Goal: Task Accomplishment & Management: Complete application form

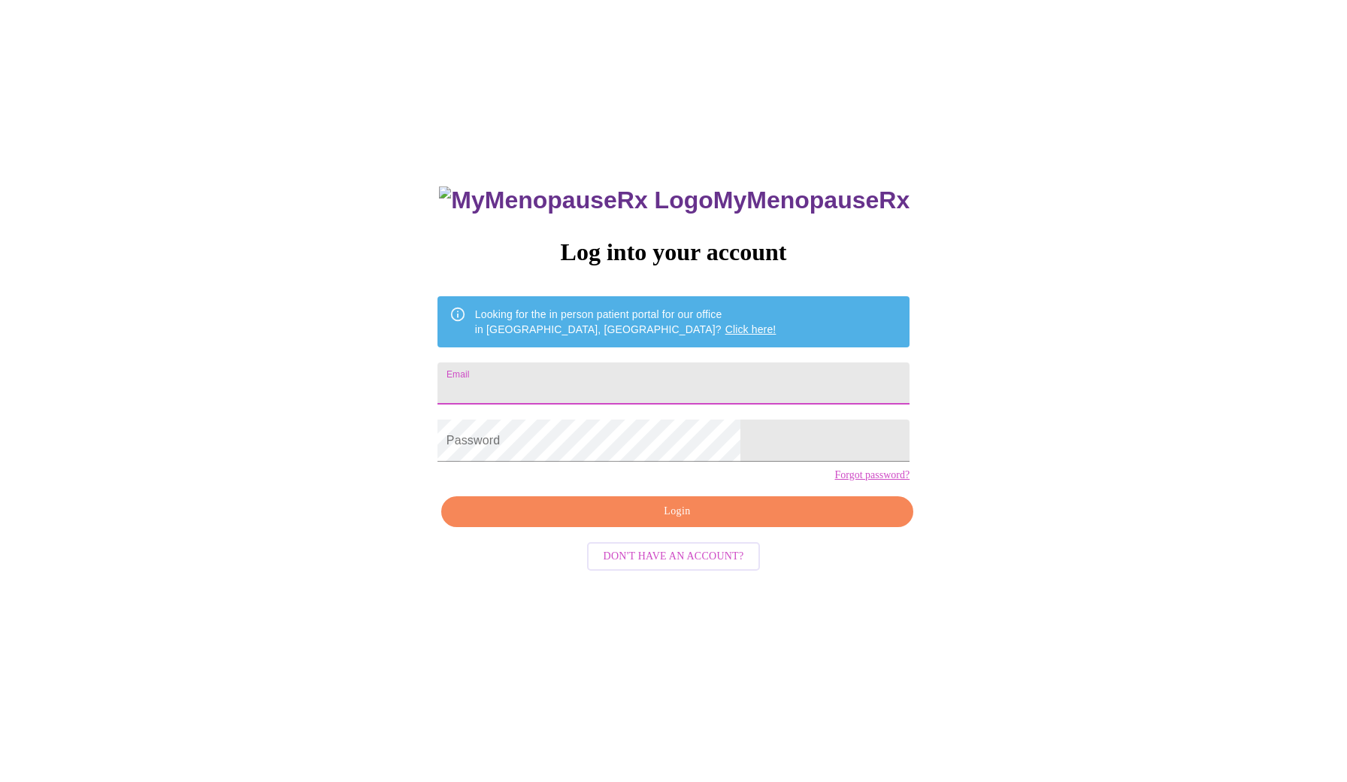
type input "[EMAIL_ADDRESS][DOMAIN_NAME]"
click at [634, 556] on div "MyMenopauseRx Log into your account Looking for the in person patient portal fo…" at bounding box center [673, 553] width 502 height 782
click at [634, 521] on span "Login" at bounding box center [678, 511] width 438 height 19
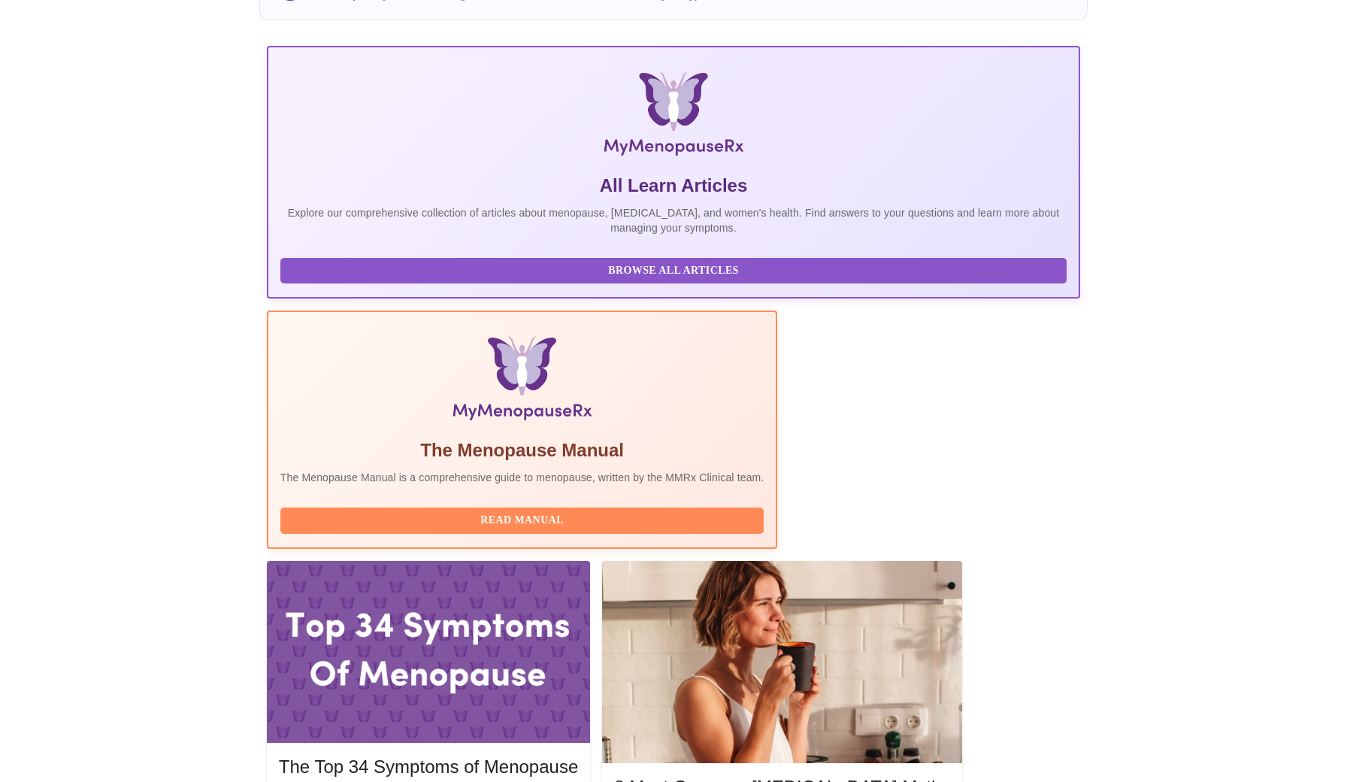
scroll to position [170, 0]
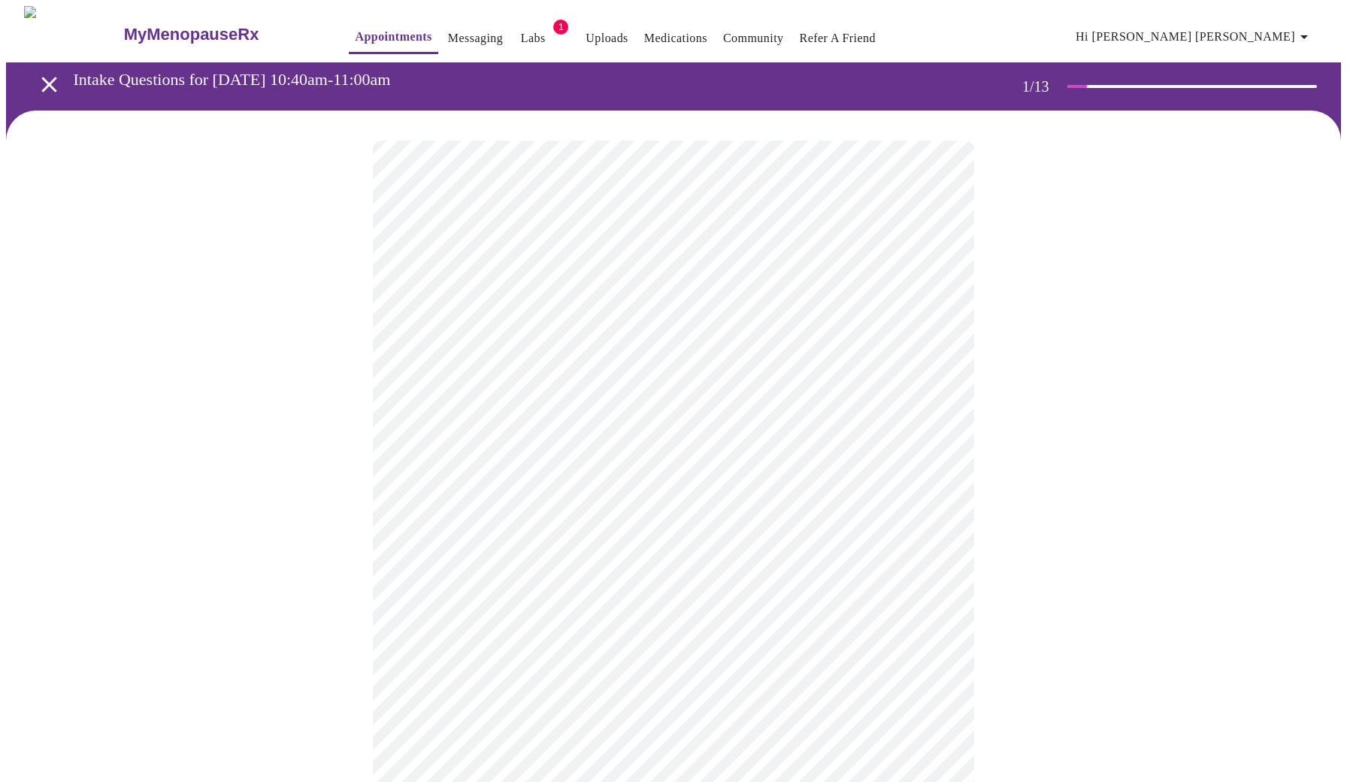
click at [940, 326] on body "MyMenopauseRx Appointments Messaging Labs 1 Uploads Medications Community Refer…" at bounding box center [673, 691] width 1335 height 1371
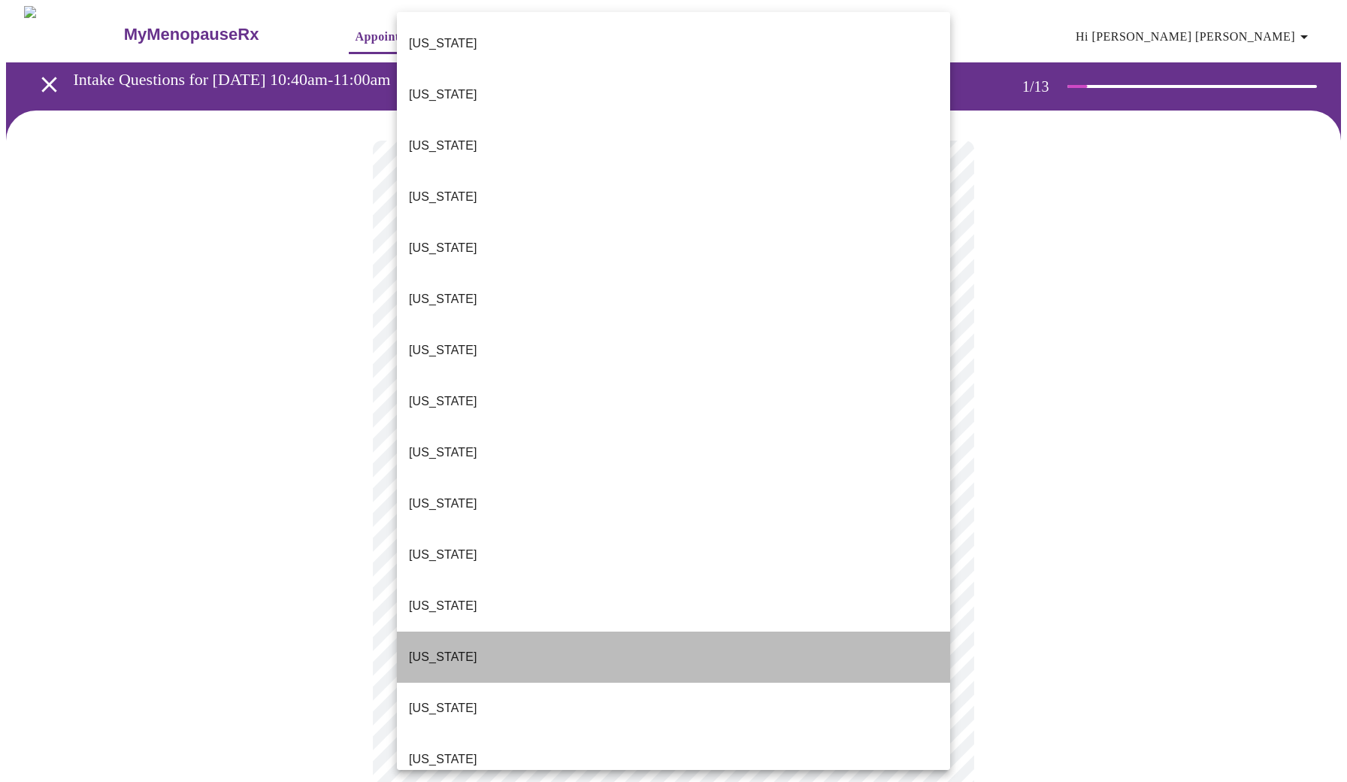
click at [525, 631] on li "[US_STATE]" at bounding box center [673, 656] width 553 height 51
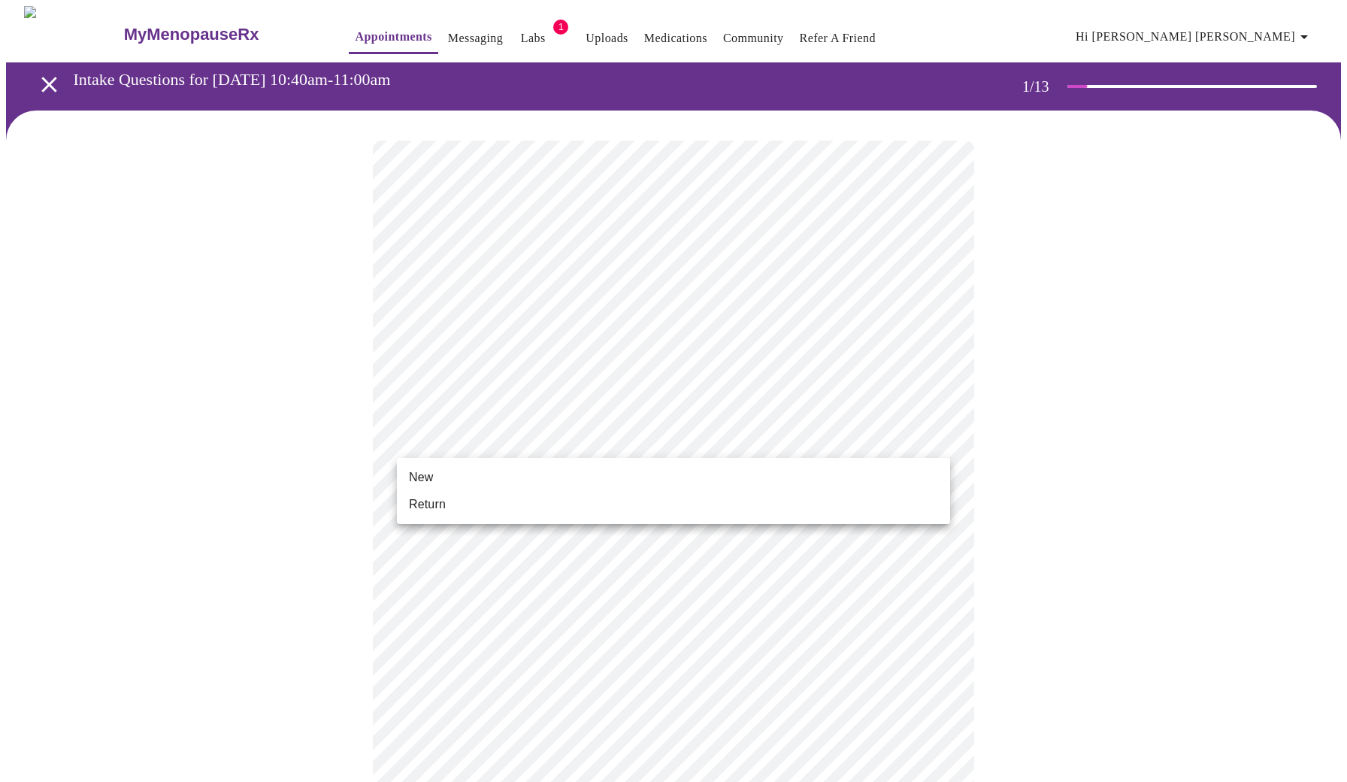
click at [923, 434] on body "MyMenopauseRx Appointments Messaging Labs 1 Uploads Medications Community Refer…" at bounding box center [673, 687] width 1335 height 1363
click at [579, 502] on li "Return" at bounding box center [673, 504] width 553 height 27
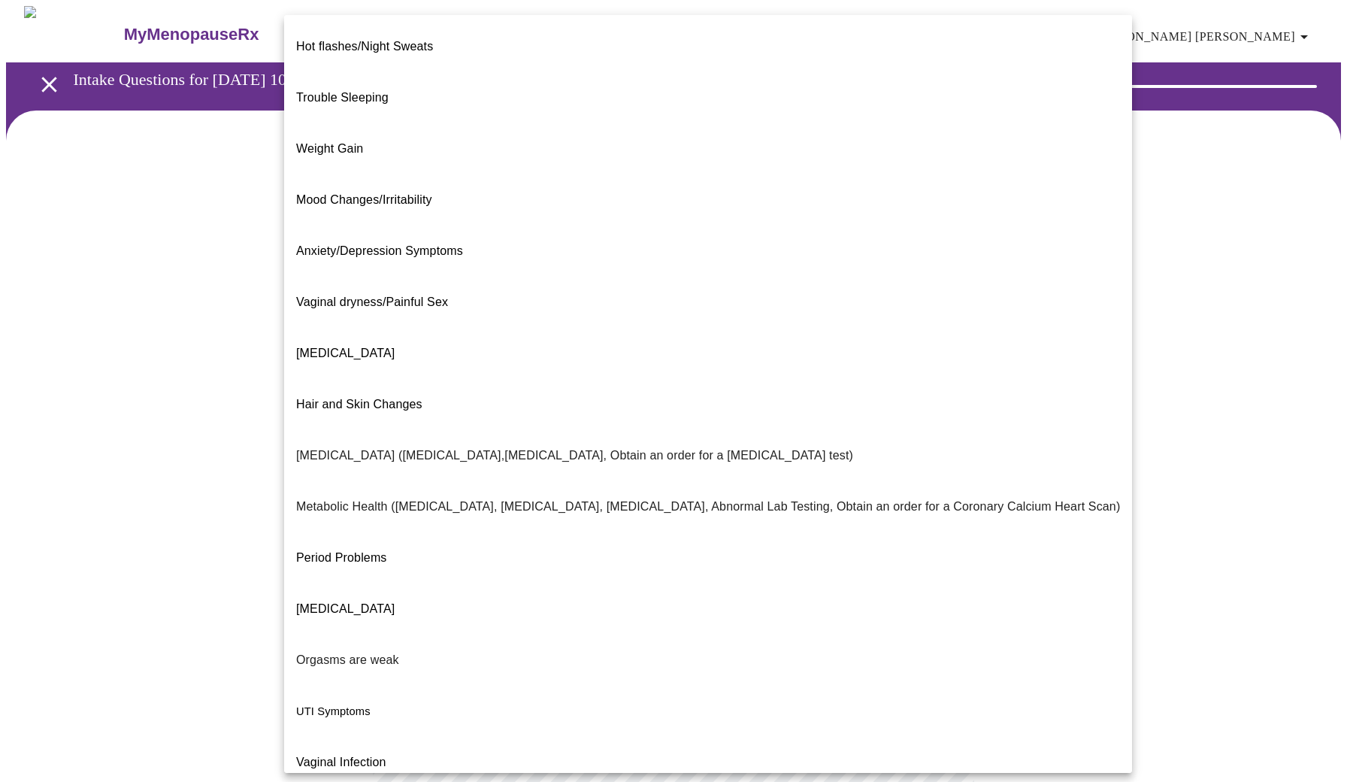
click at [796, 301] on body "MyMenopauseRx Appointments Messaging Labs 1 Uploads Medications Community Refer…" at bounding box center [673, 456] width 1335 height 901
click at [450, 77] on li "Trouble Sleeping" at bounding box center [708, 97] width 848 height 51
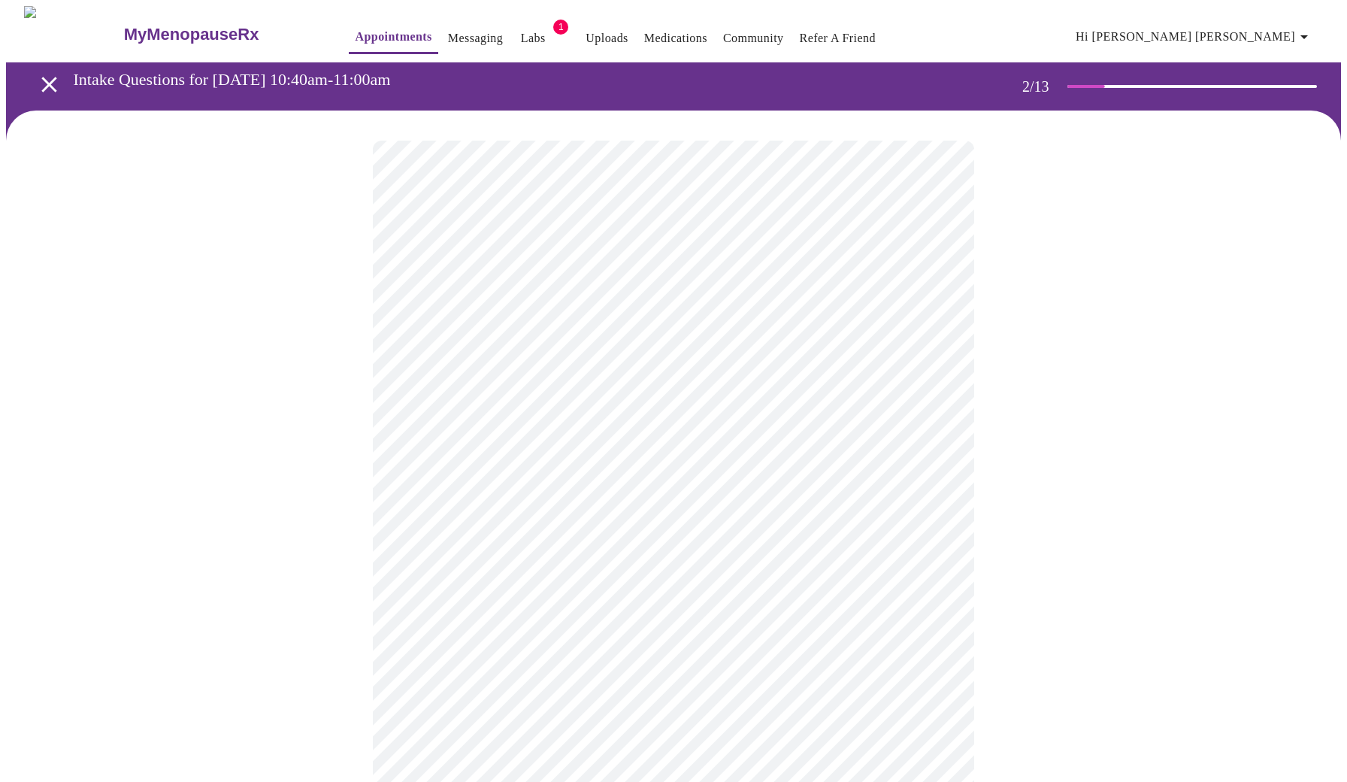
scroll to position [49, 0]
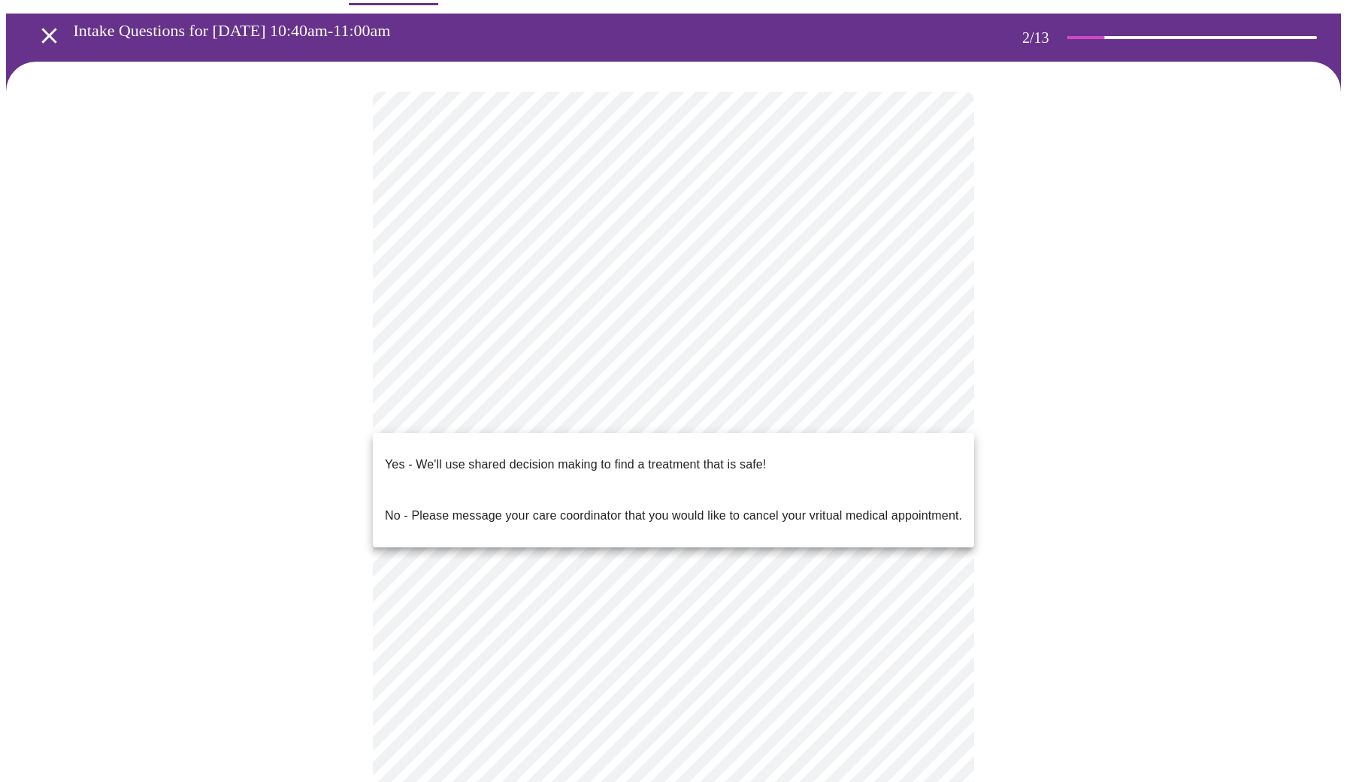
click at [849, 410] on body "MyMenopauseRx Appointments Messaging Labs 1 Uploads Medications Community Refer…" at bounding box center [673, 403] width 1335 height 893
click at [710, 456] on p "Yes - We'll use shared decision making to find a treatment that is safe!" at bounding box center [575, 465] width 381 height 18
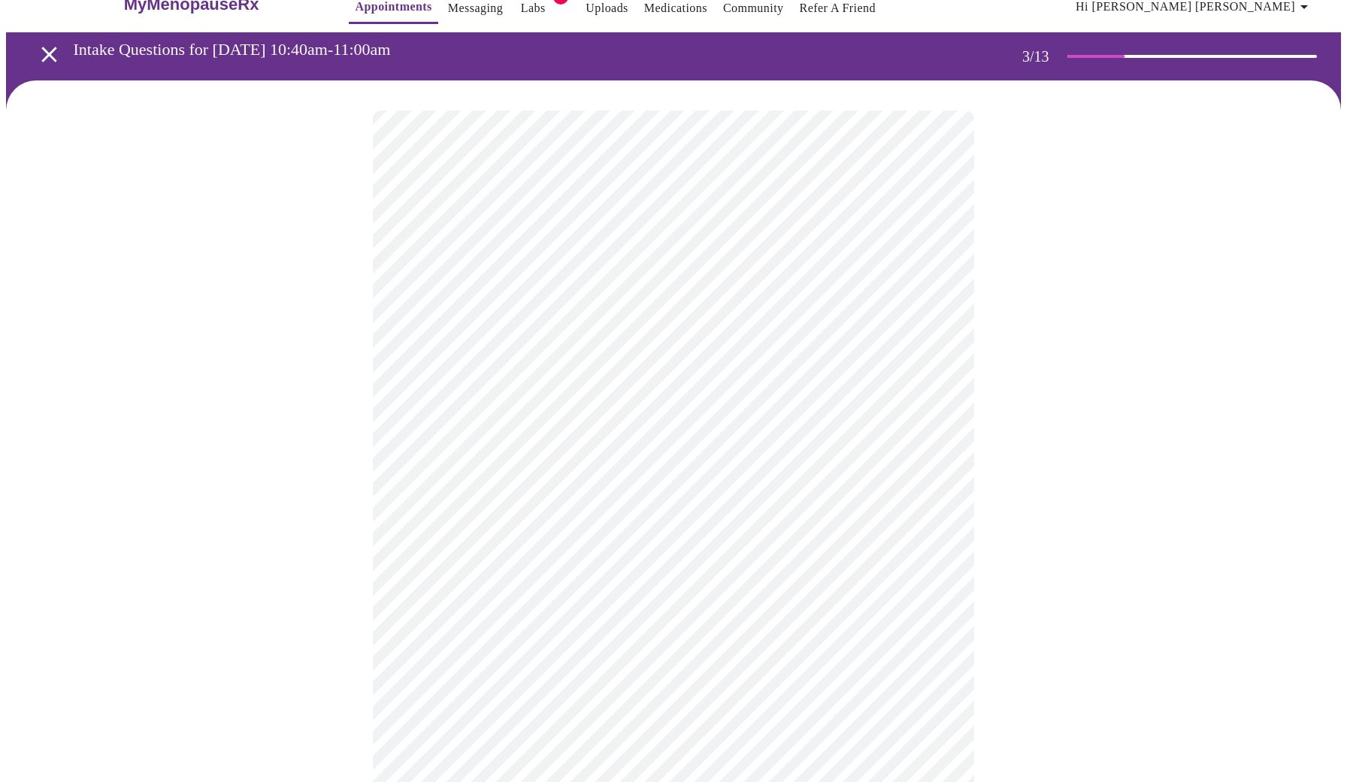
scroll to position [33, 0]
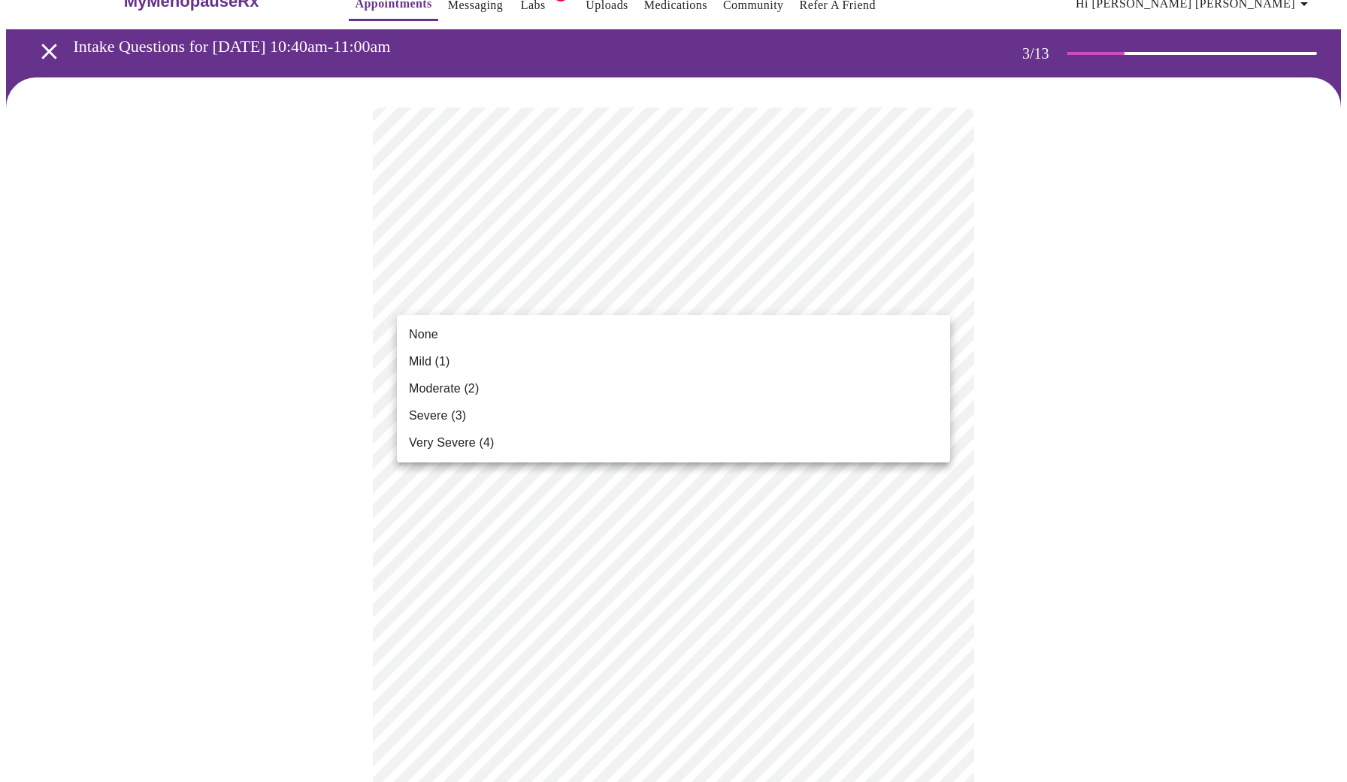
click at [453, 331] on li "None" at bounding box center [673, 334] width 553 height 27
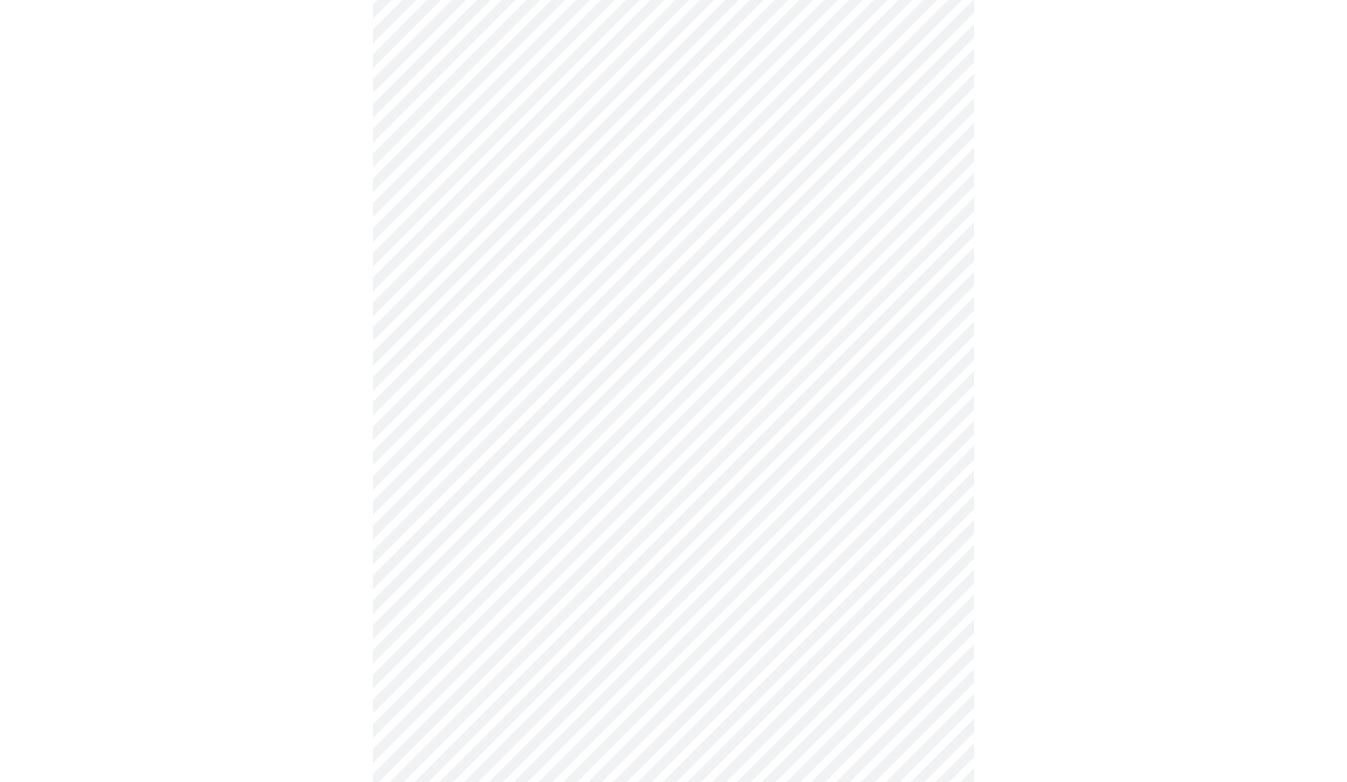
scroll to position [212, 0]
click at [696, 225] on body "MyMenopauseRx Appointments Messaging Labs 1 Uploads Medications Community Refer…" at bounding box center [673, 779] width 1335 height 1971
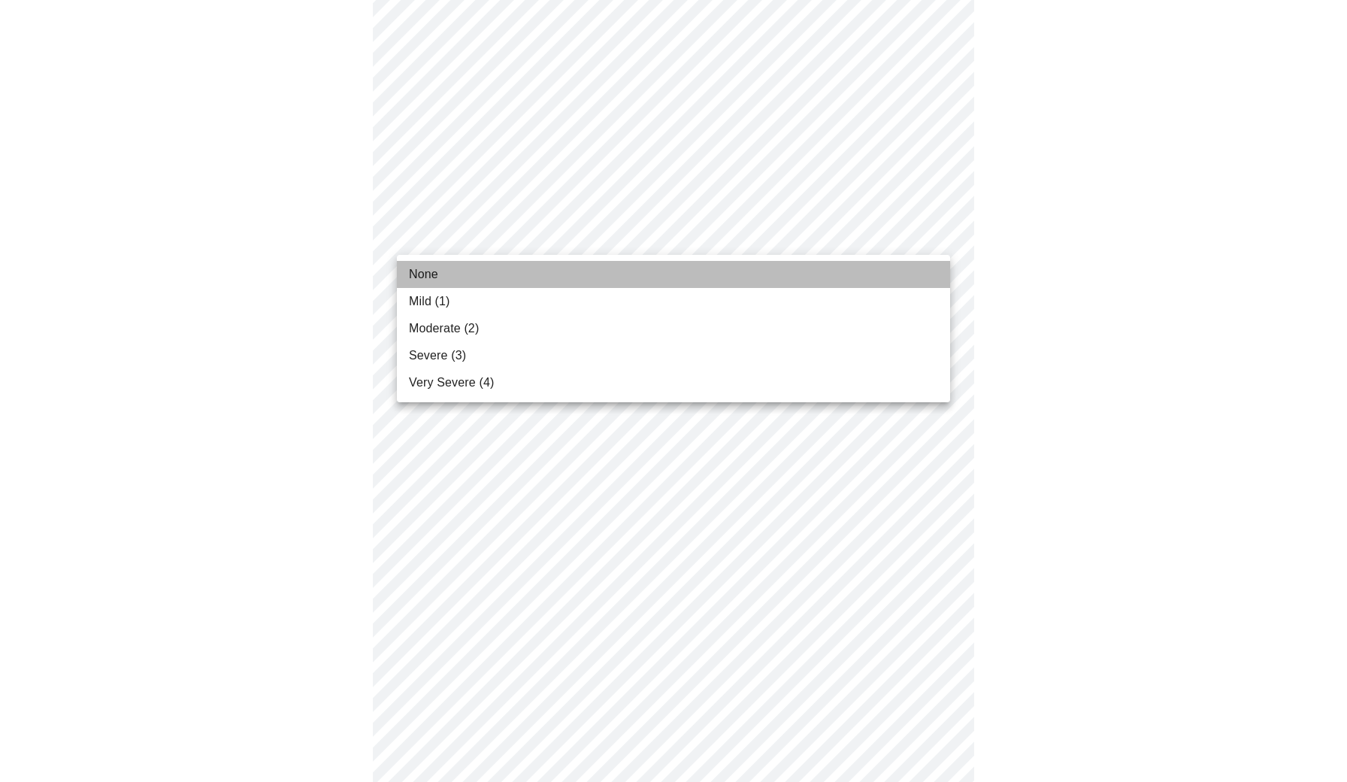
click at [529, 269] on li "None" at bounding box center [673, 274] width 553 height 27
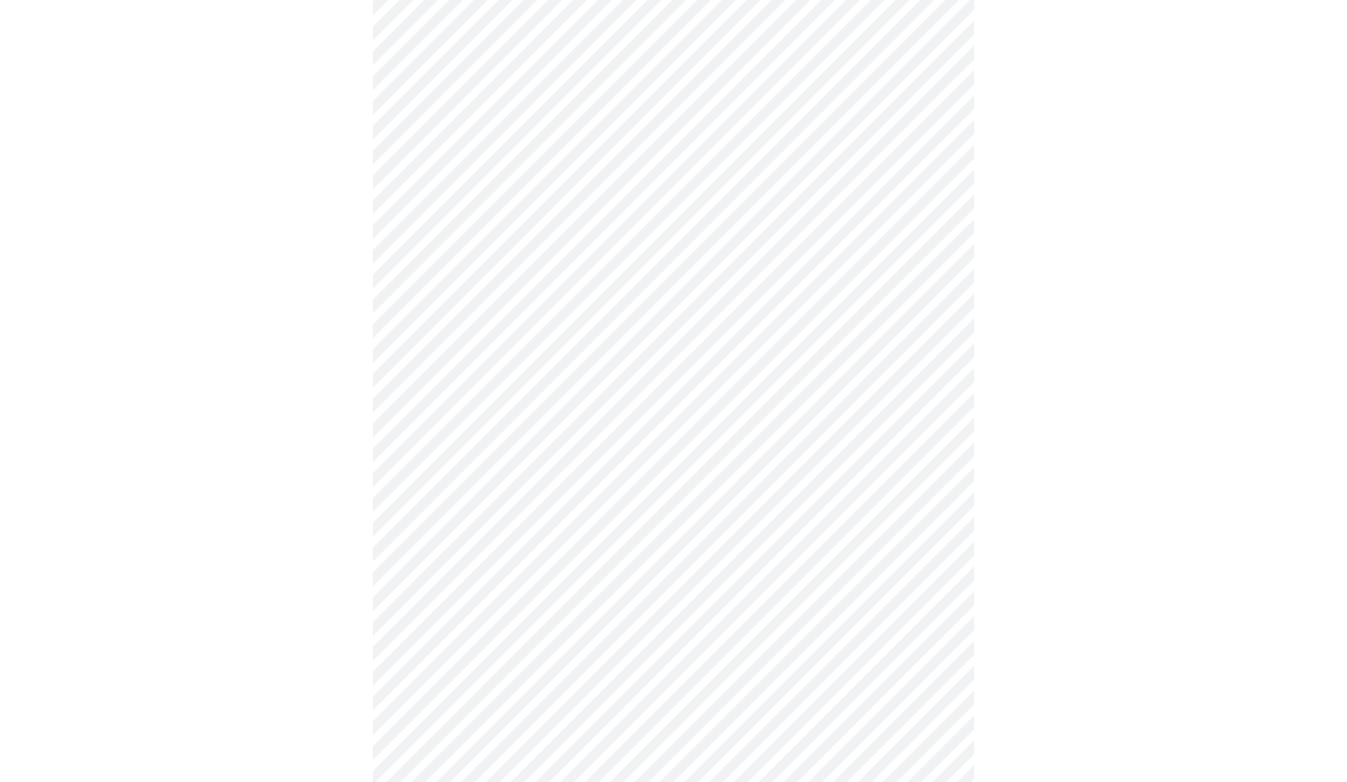
scroll to position [360, 0]
click at [535, 210] on body "MyMenopauseRx Appointments Messaging Labs 1 Uploads Medications Community Refer…" at bounding box center [673, 621] width 1335 height 1951
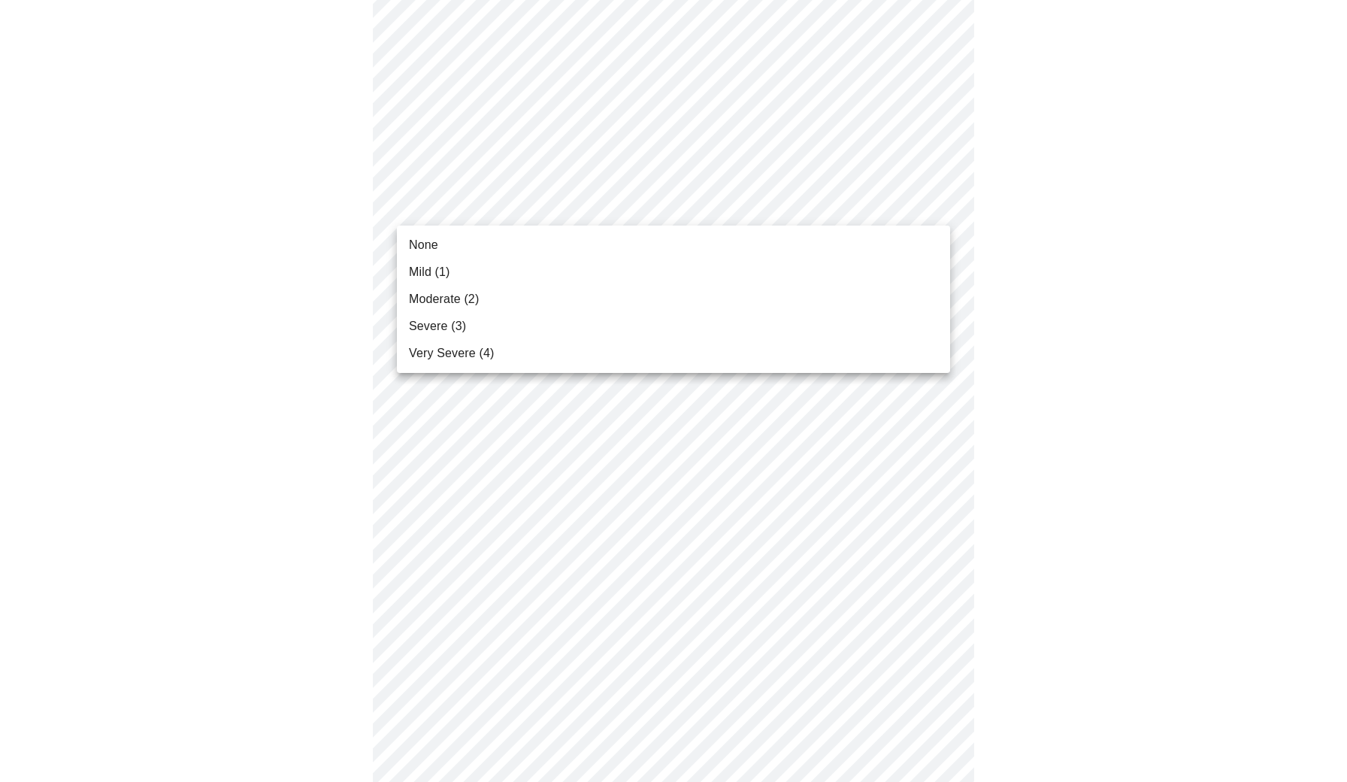
click at [477, 323] on li "Severe (3)" at bounding box center [673, 326] width 553 height 27
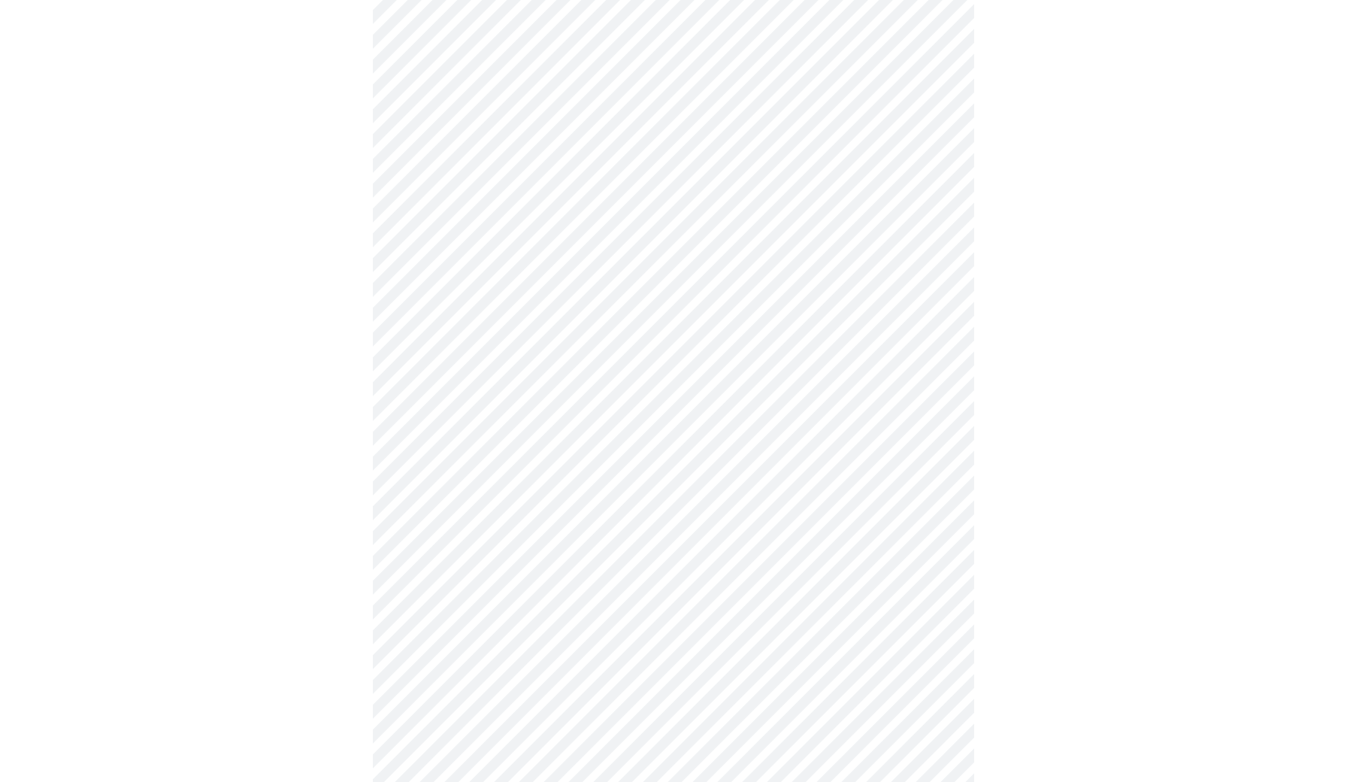
scroll to position [505, 0]
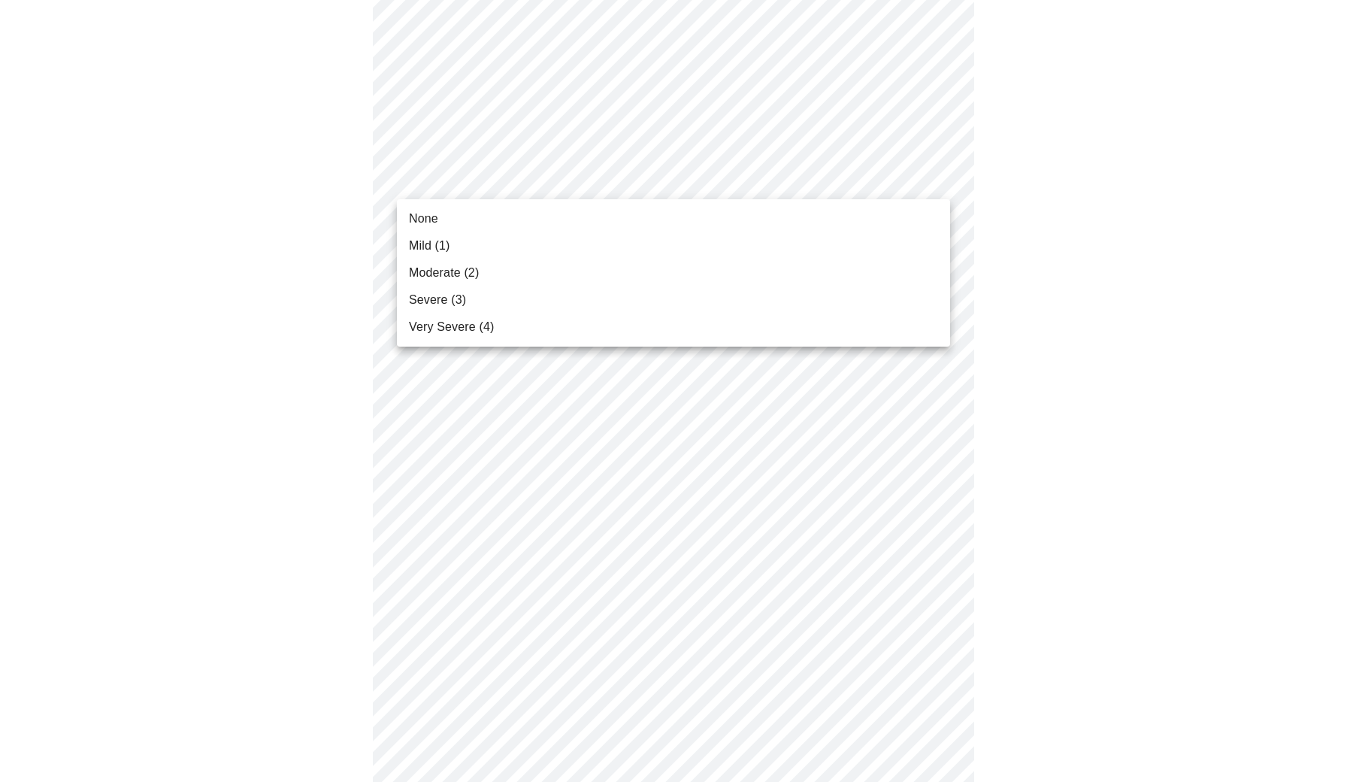
click at [575, 186] on body "MyMenopauseRx Appointments Messaging Labs 1 Uploads Medications Community Refer…" at bounding box center [673, 466] width 1335 height 1931
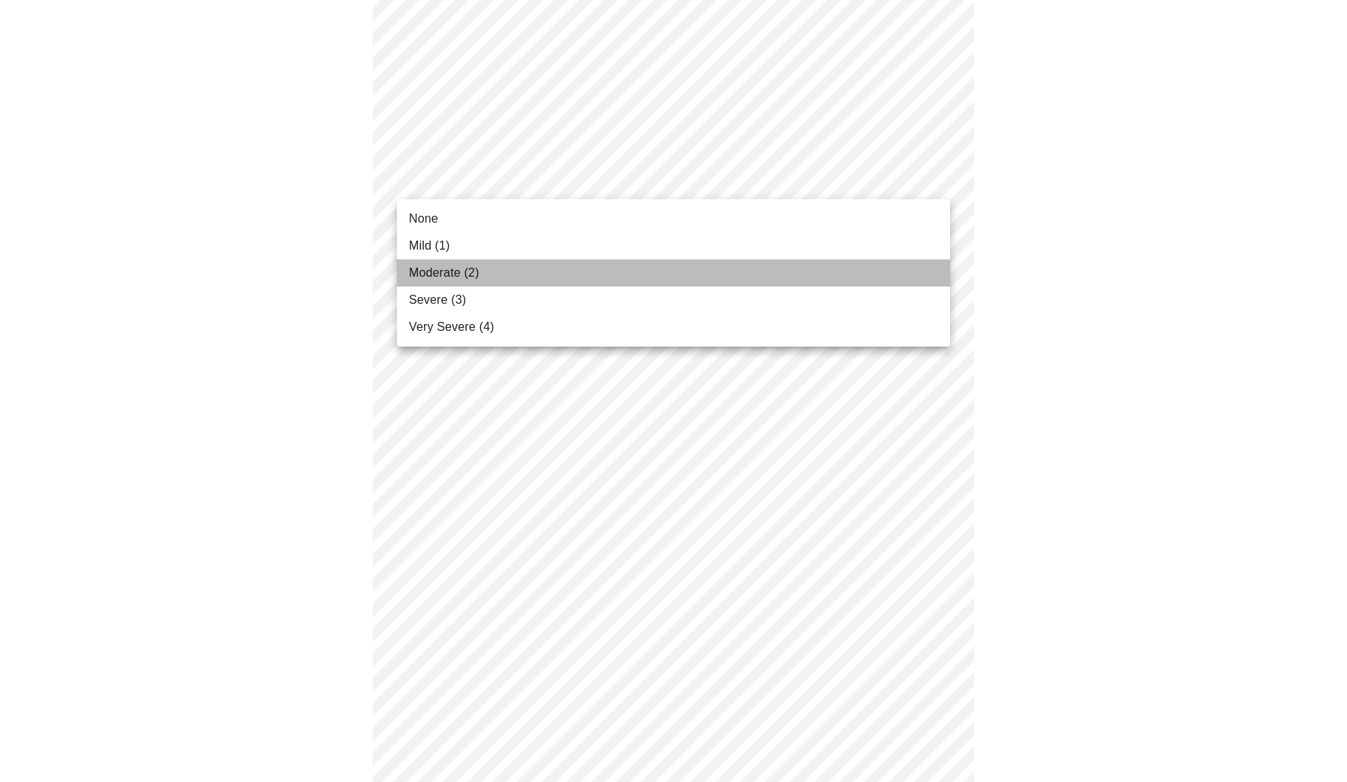
click at [454, 274] on span "Moderate (2)" at bounding box center [444, 273] width 70 height 18
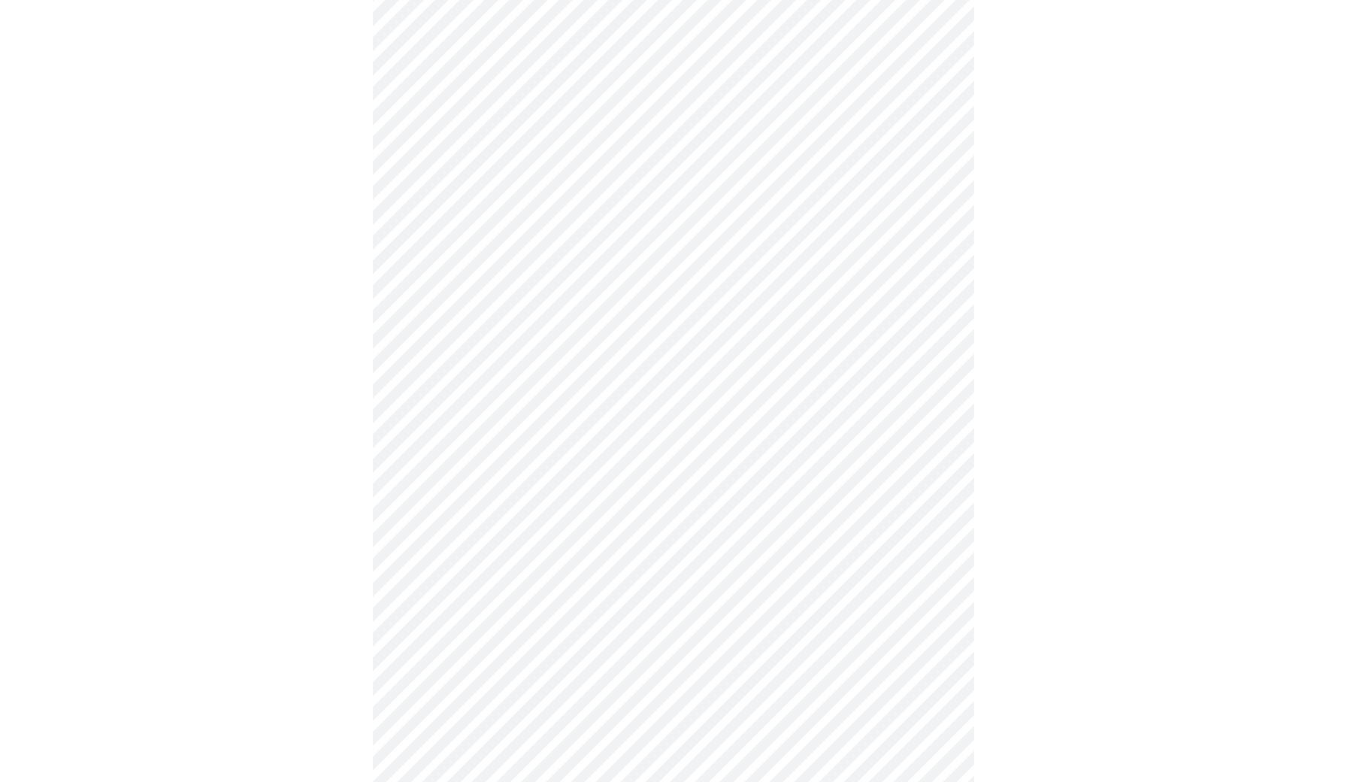
scroll to position [649, 0]
click at [518, 118] on body "MyMenopauseRx Appointments Messaging Labs 1 Uploads Medications Community Refer…" at bounding box center [673, 312] width 1335 height 1910
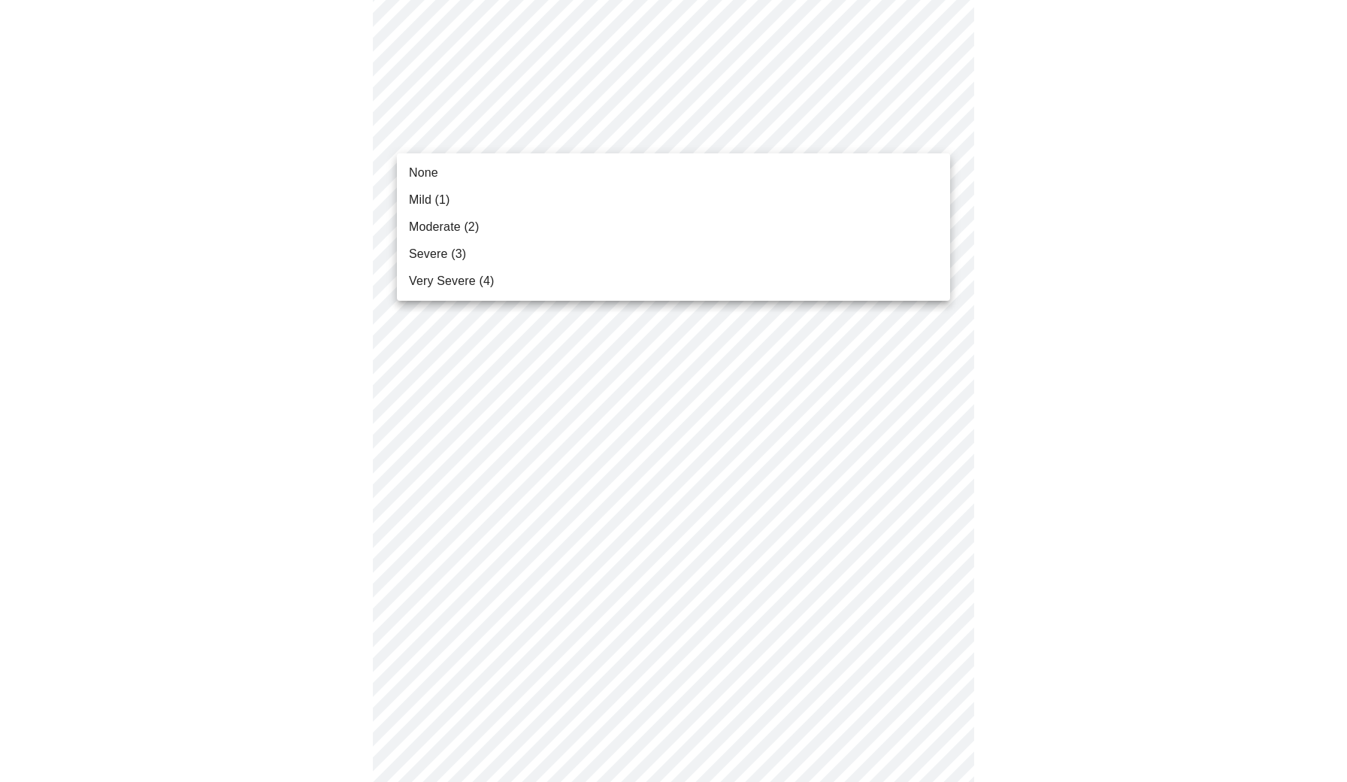
click at [476, 230] on span "Moderate (2)" at bounding box center [444, 227] width 70 height 18
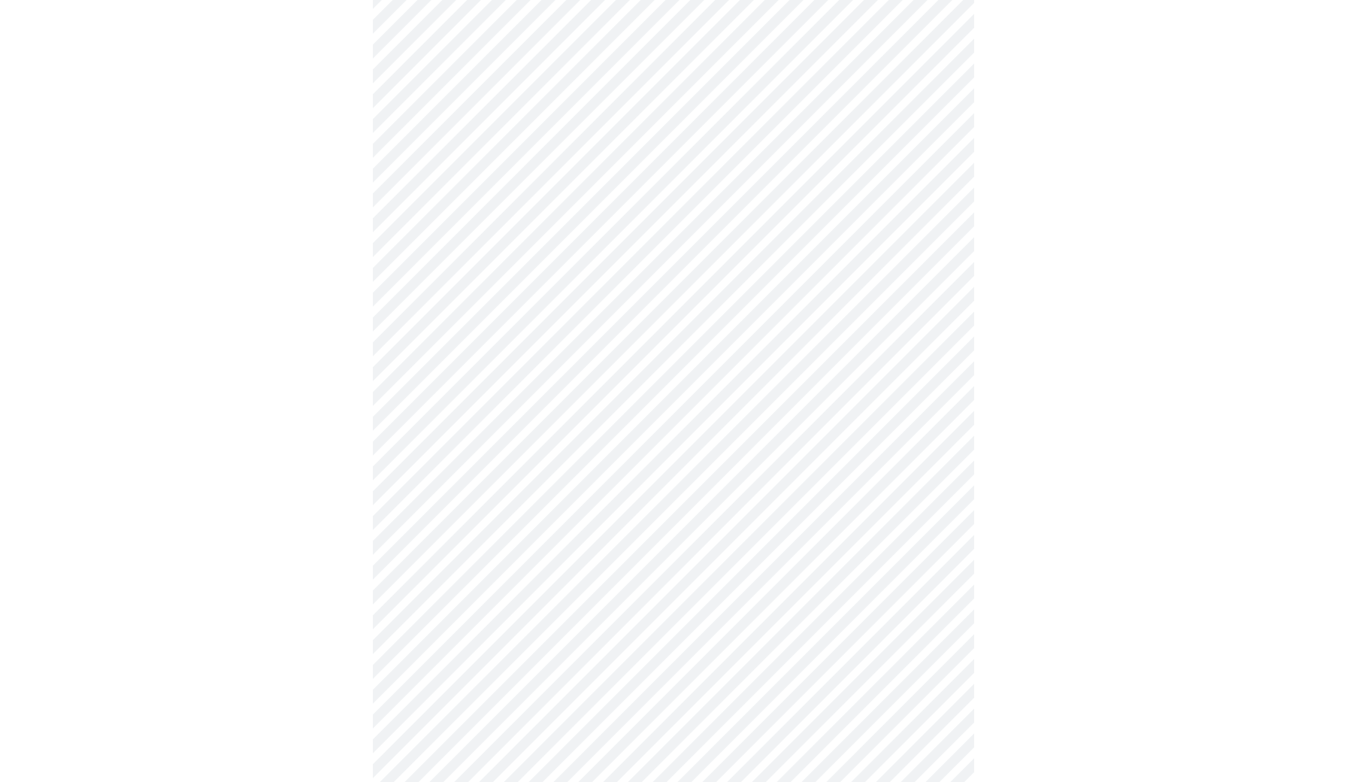
scroll to position [692, 0]
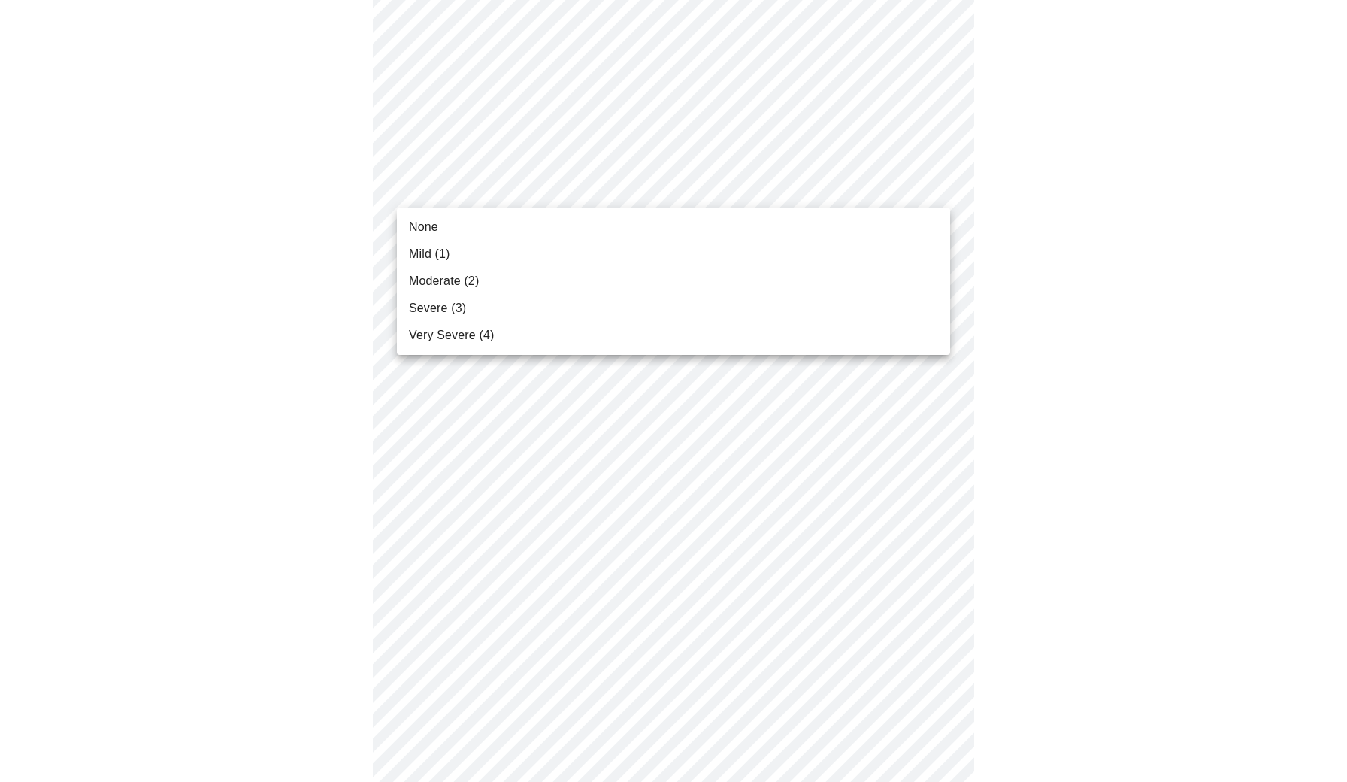
click at [525, 173] on body "MyMenopauseRx Appointments Messaging Labs 1 Uploads Medications Community Refer…" at bounding box center [673, 259] width 1335 height 1890
click at [482, 277] on li "Moderate (2)" at bounding box center [673, 281] width 553 height 27
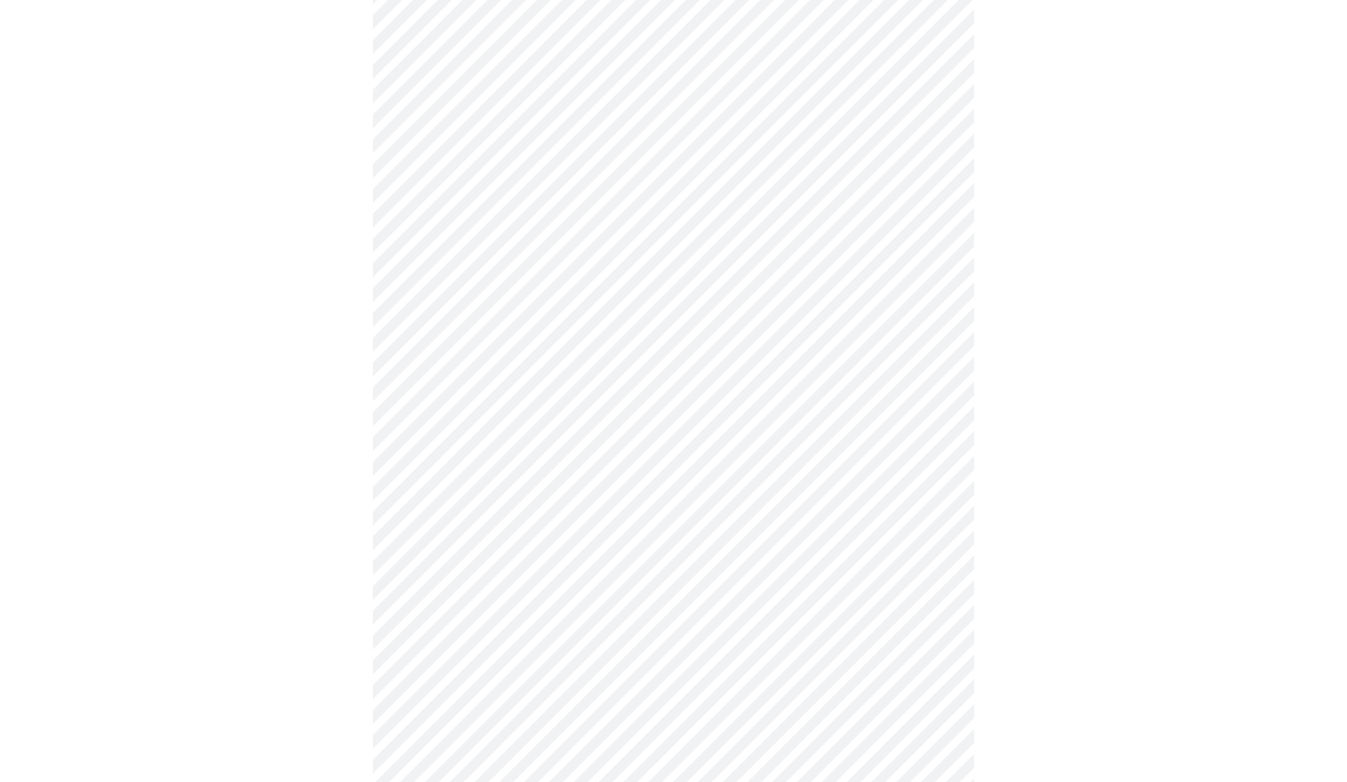
scroll to position [771, 0]
click at [510, 226] on body "MyMenopauseRx Appointments Messaging Labs 1 Uploads Medications Community Refer…" at bounding box center [673, 170] width 1335 height 1870
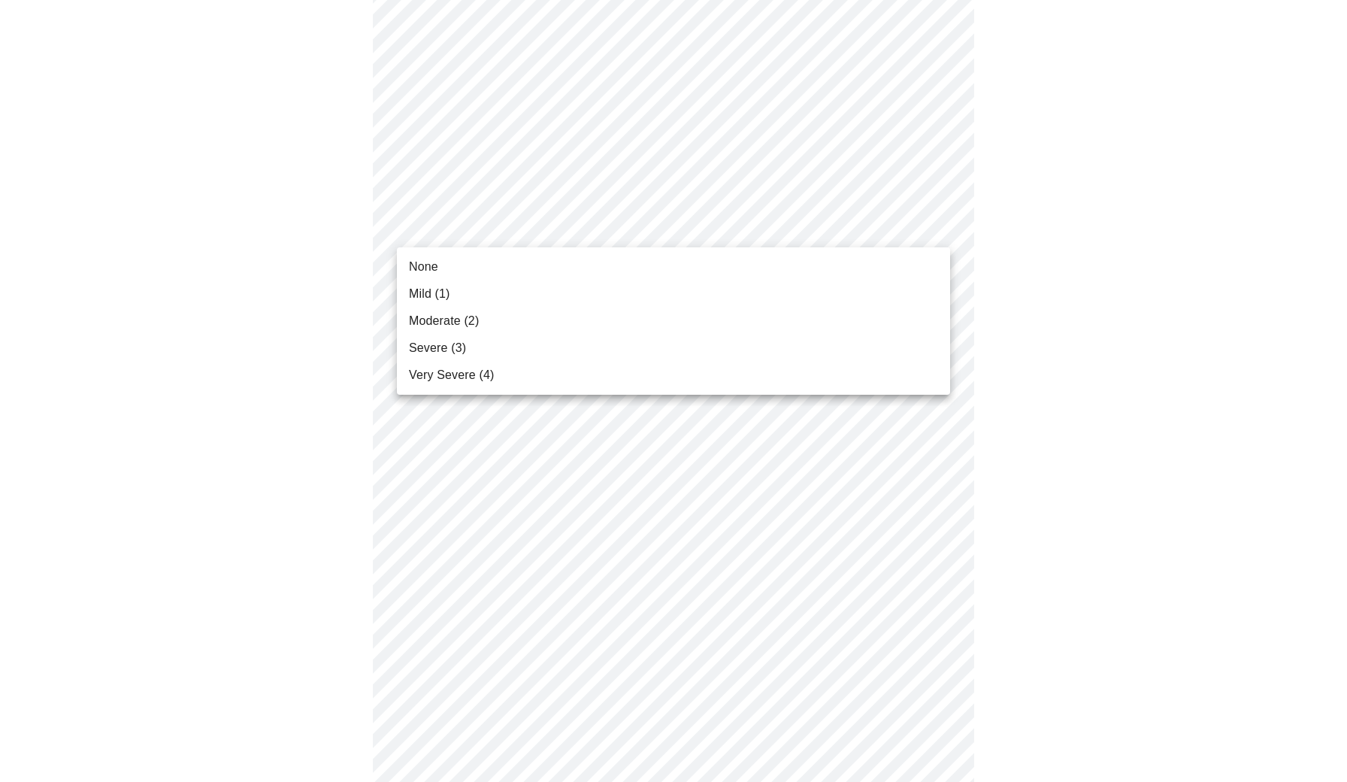
click at [451, 285] on li "Mild (1)" at bounding box center [673, 293] width 553 height 27
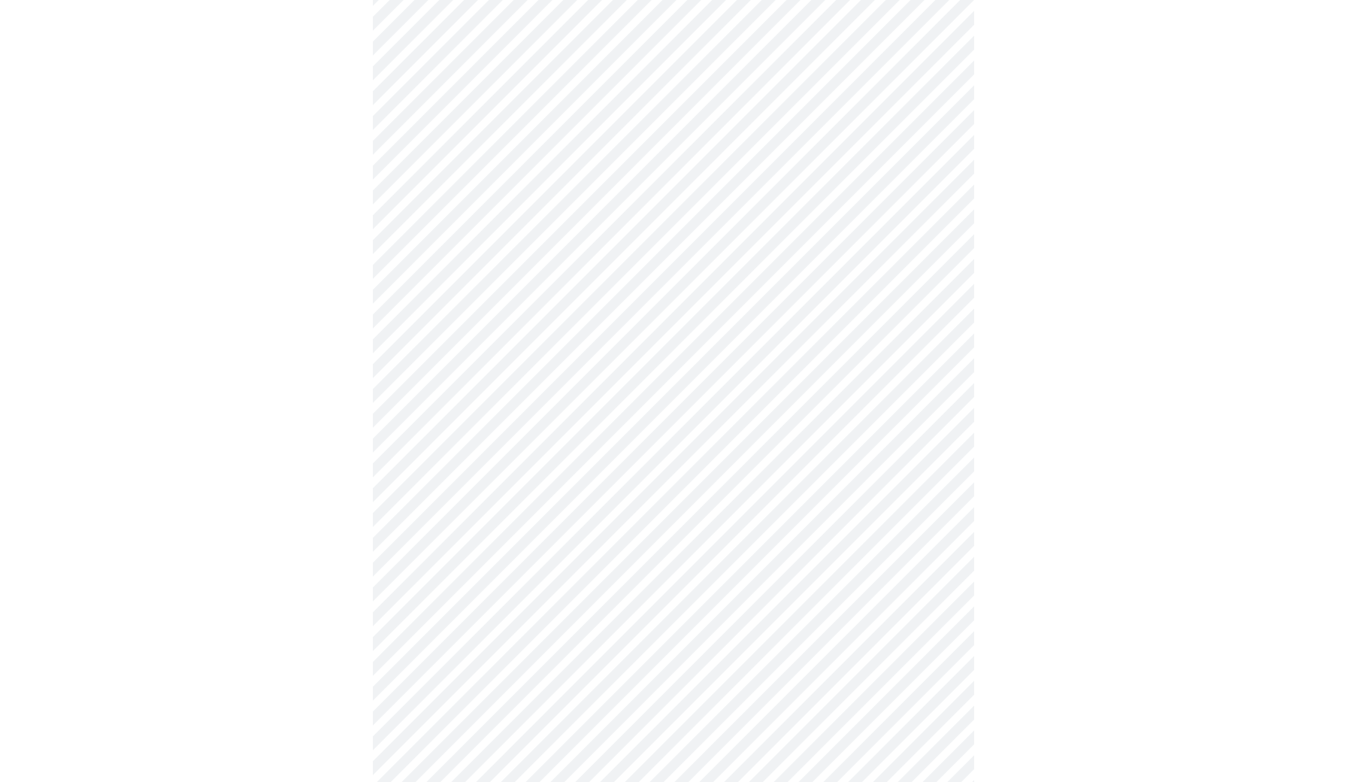
scroll to position [870, 0]
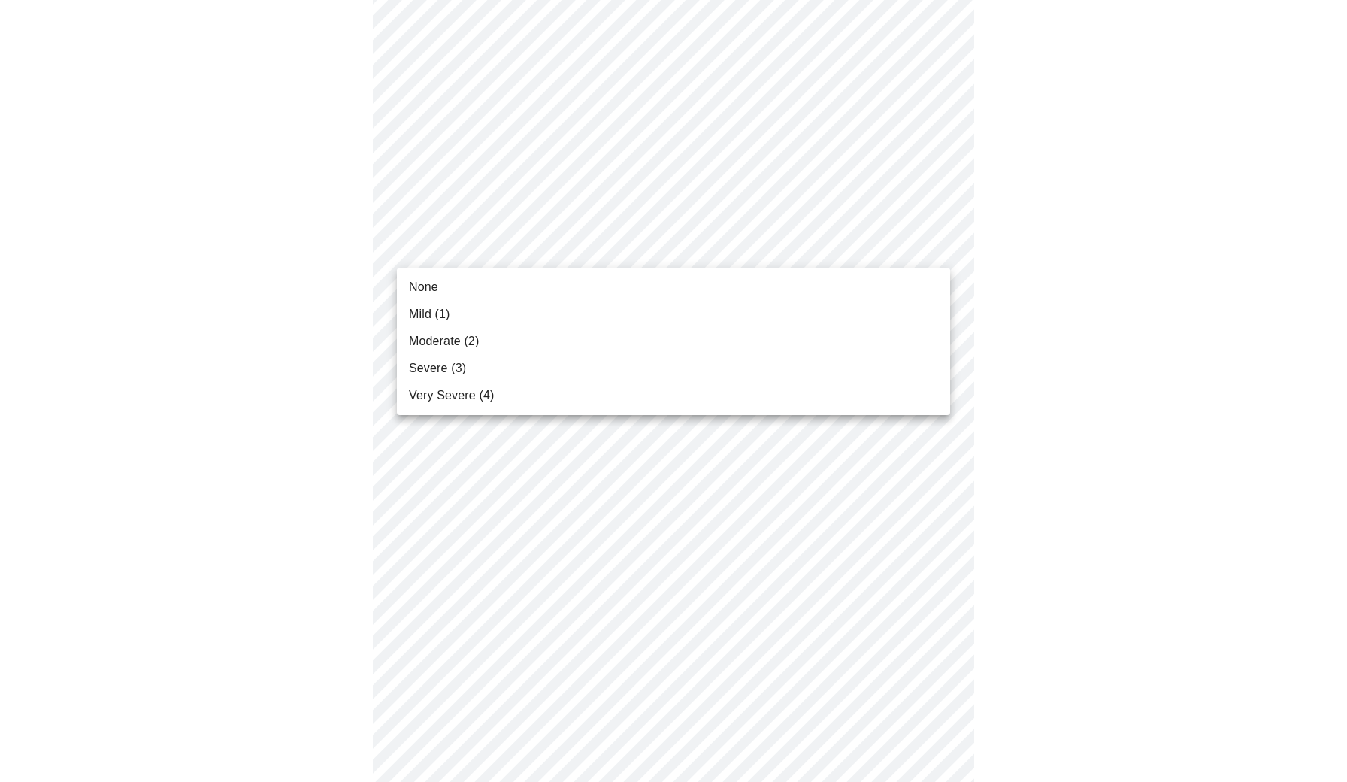
click at [534, 251] on body "MyMenopauseRx Appointments Messaging Labs 1 Uploads Medications Community Refer…" at bounding box center [673, 60] width 1335 height 1849
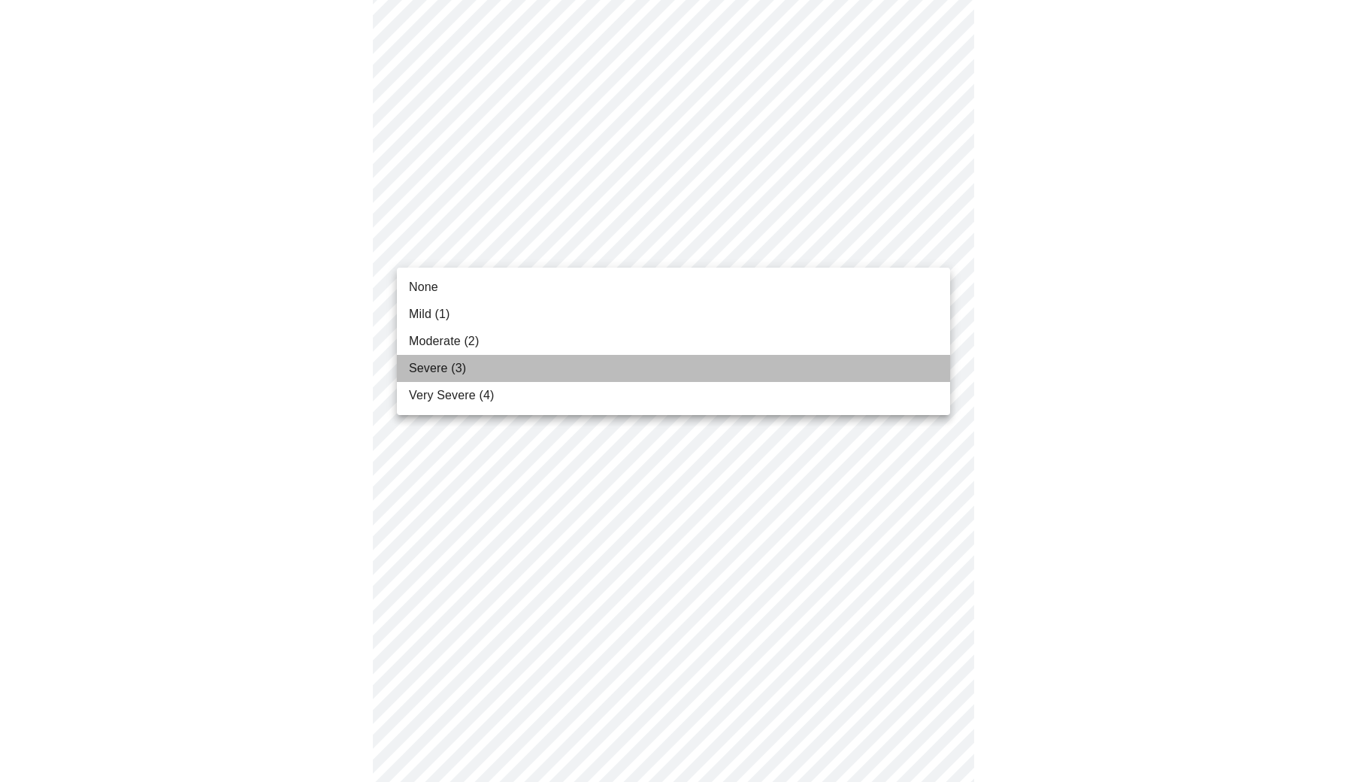
click at [459, 367] on span "Severe (3)" at bounding box center [437, 368] width 57 height 18
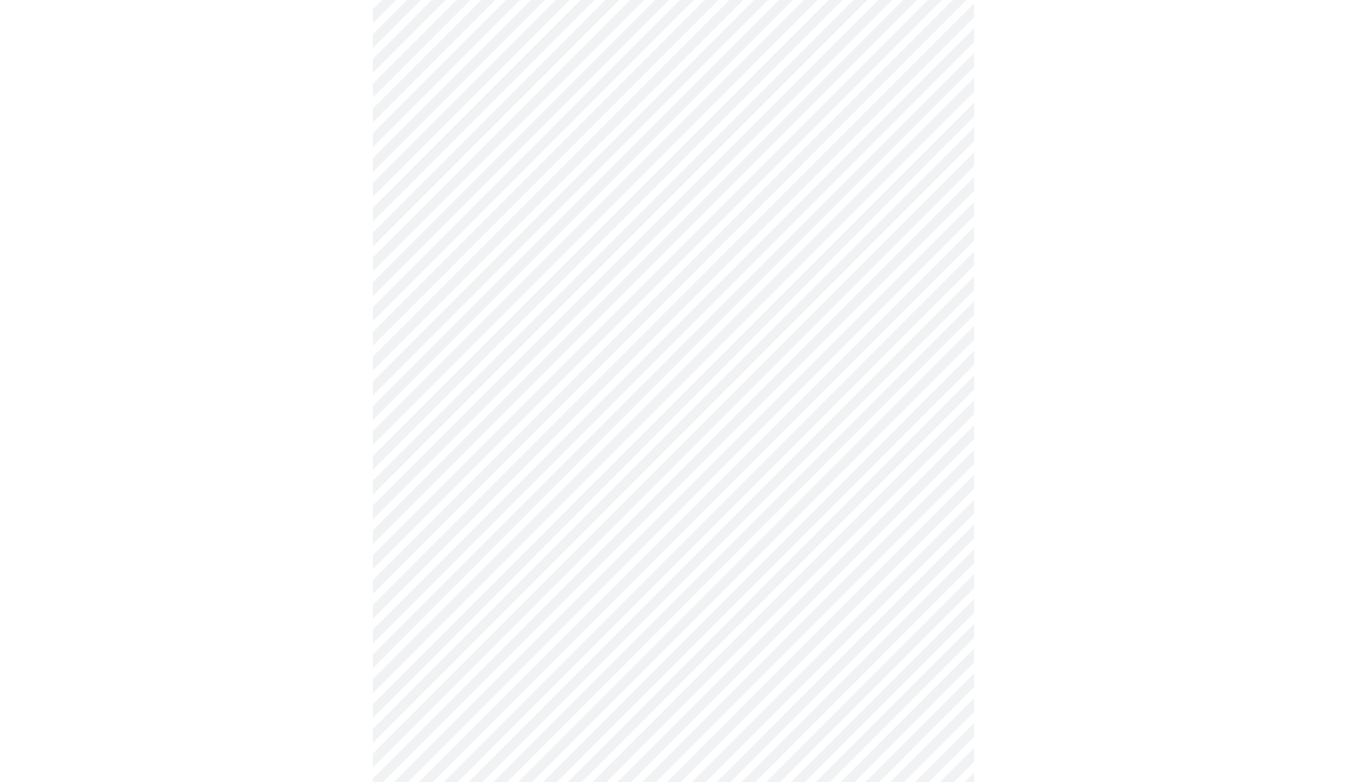
scroll to position [1002, 0]
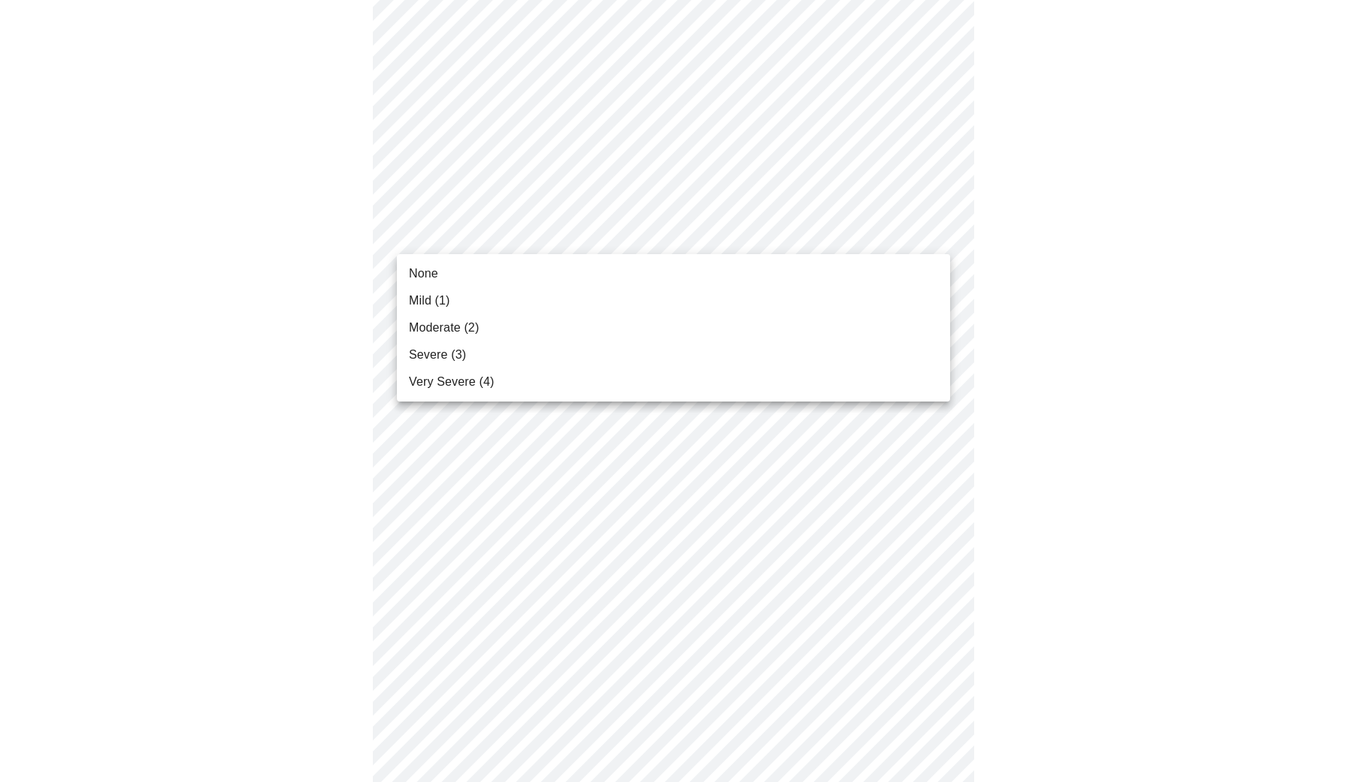
click at [442, 293] on span "Mild (1)" at bounding box center [429, 301] width 41 height 18
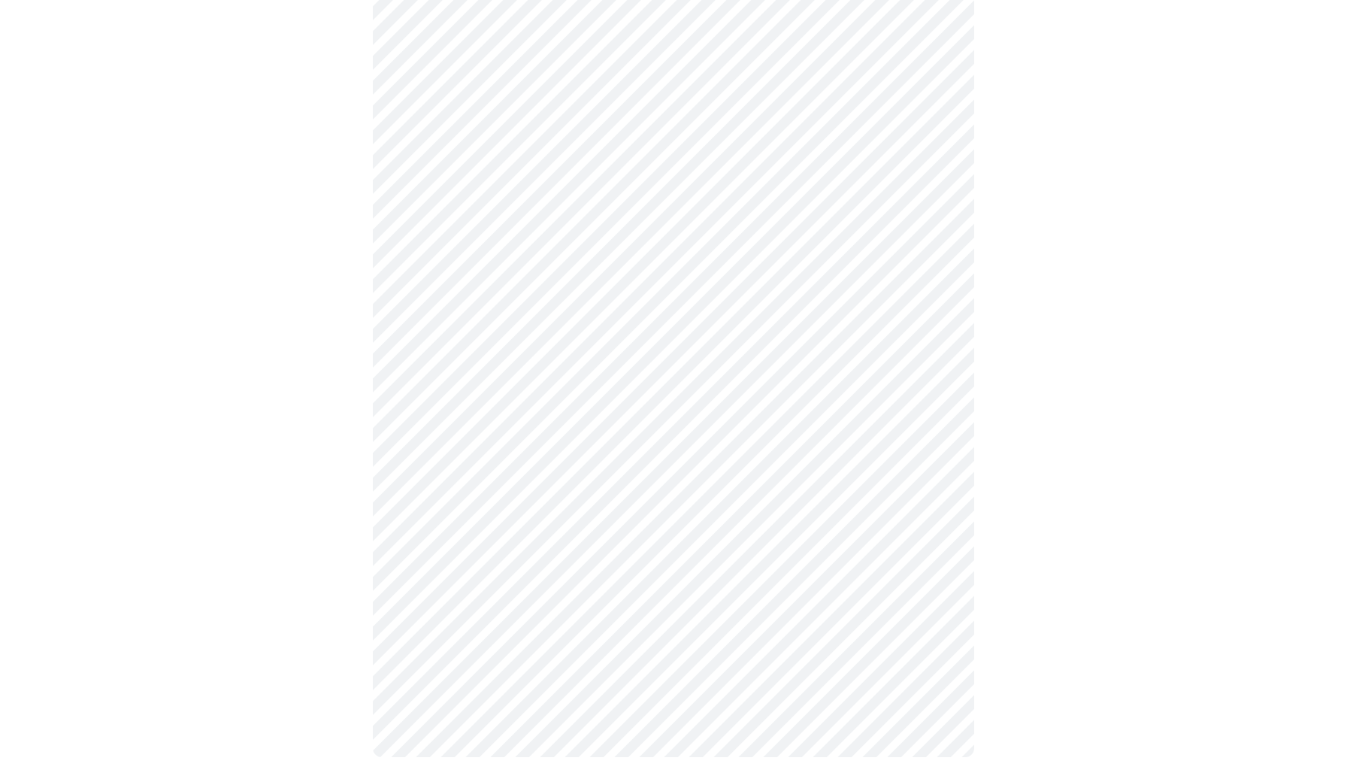
scroll to position [1027, 0]
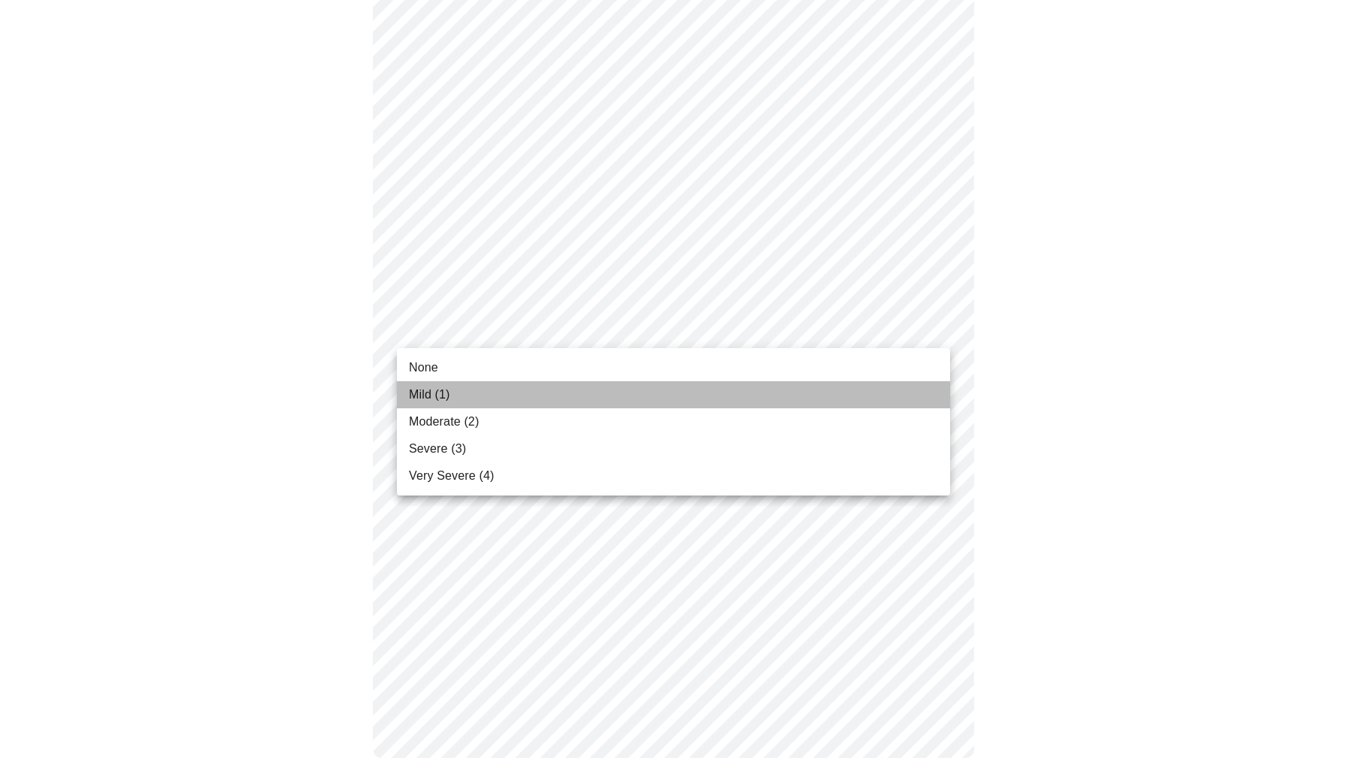
click at [431, 397] on span "Mild (1)" at bounding box center [429, 395] width 41 height 18
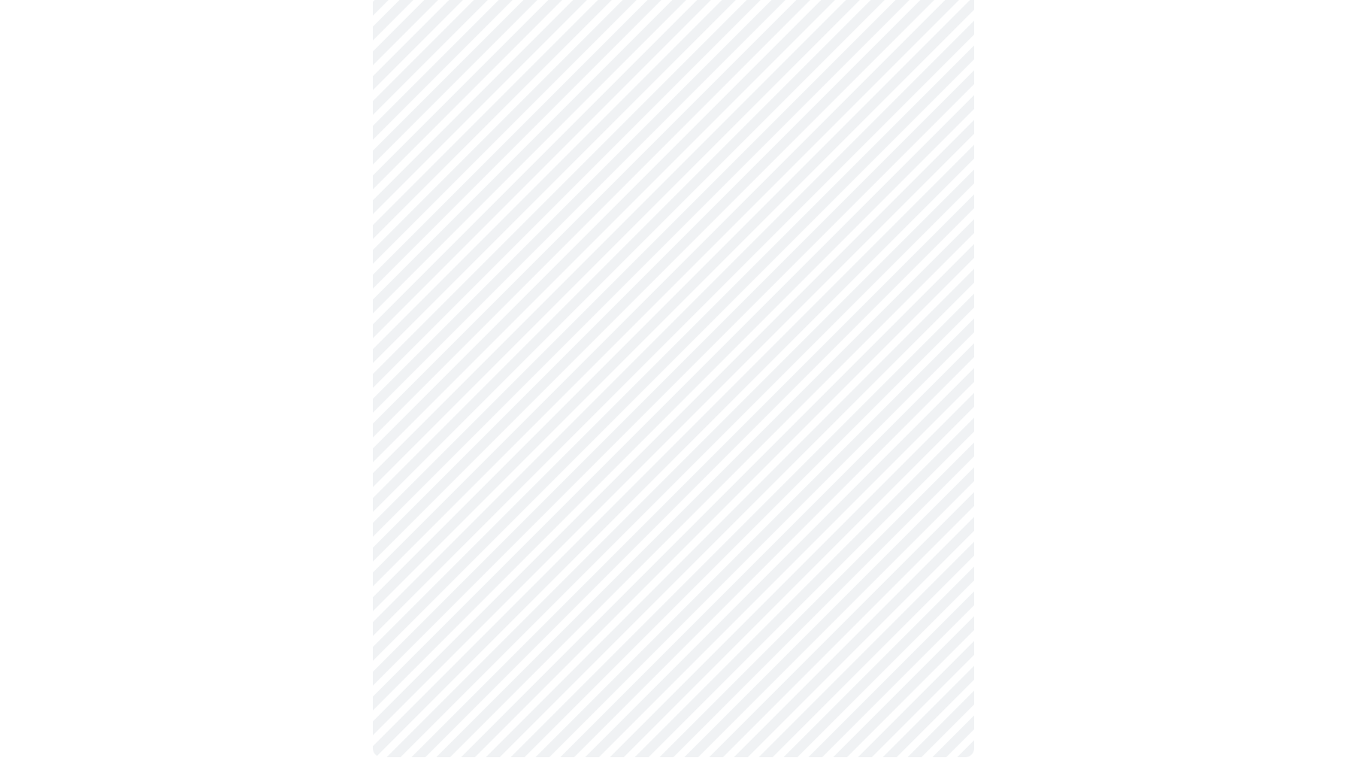
scroll to position [1007, 0]
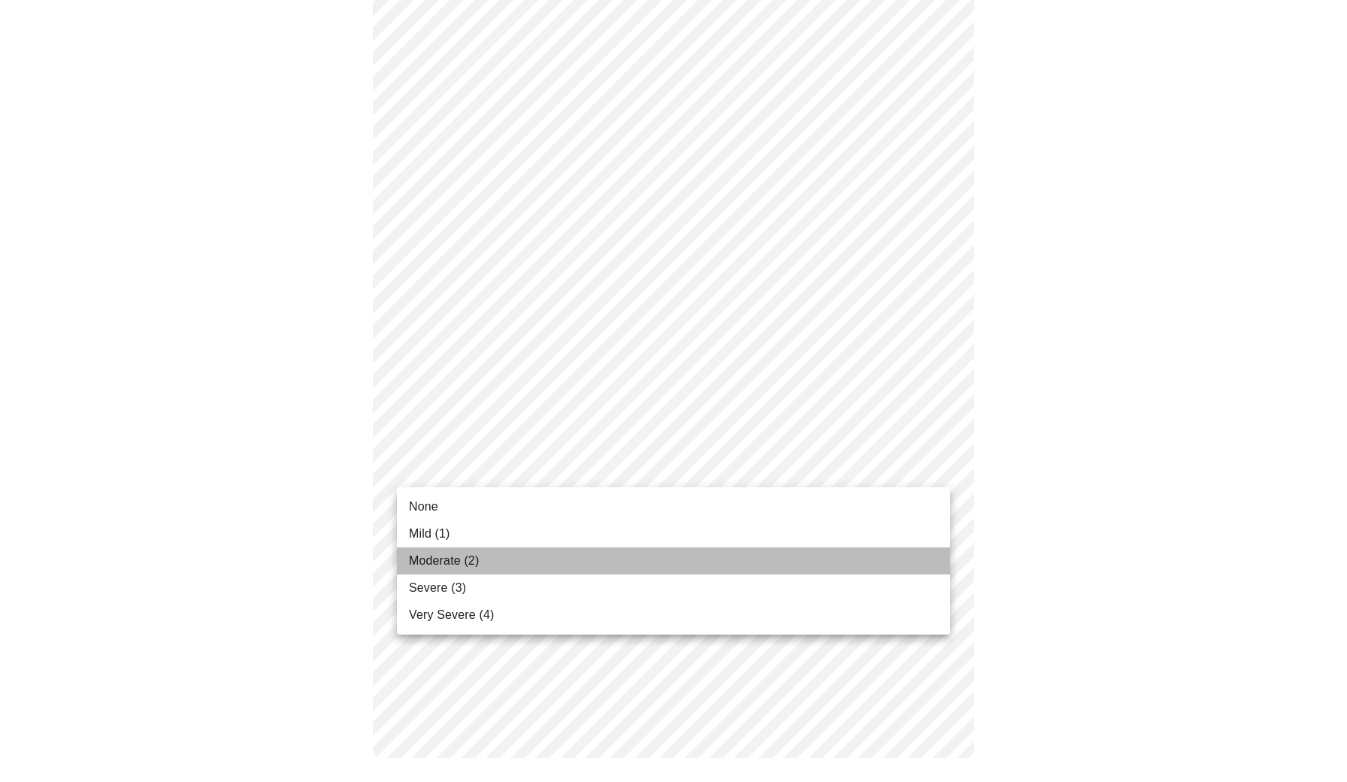
click at [467, 555] on span "Moderate (2)" at bounding box center [444, 561] width 70 height 18
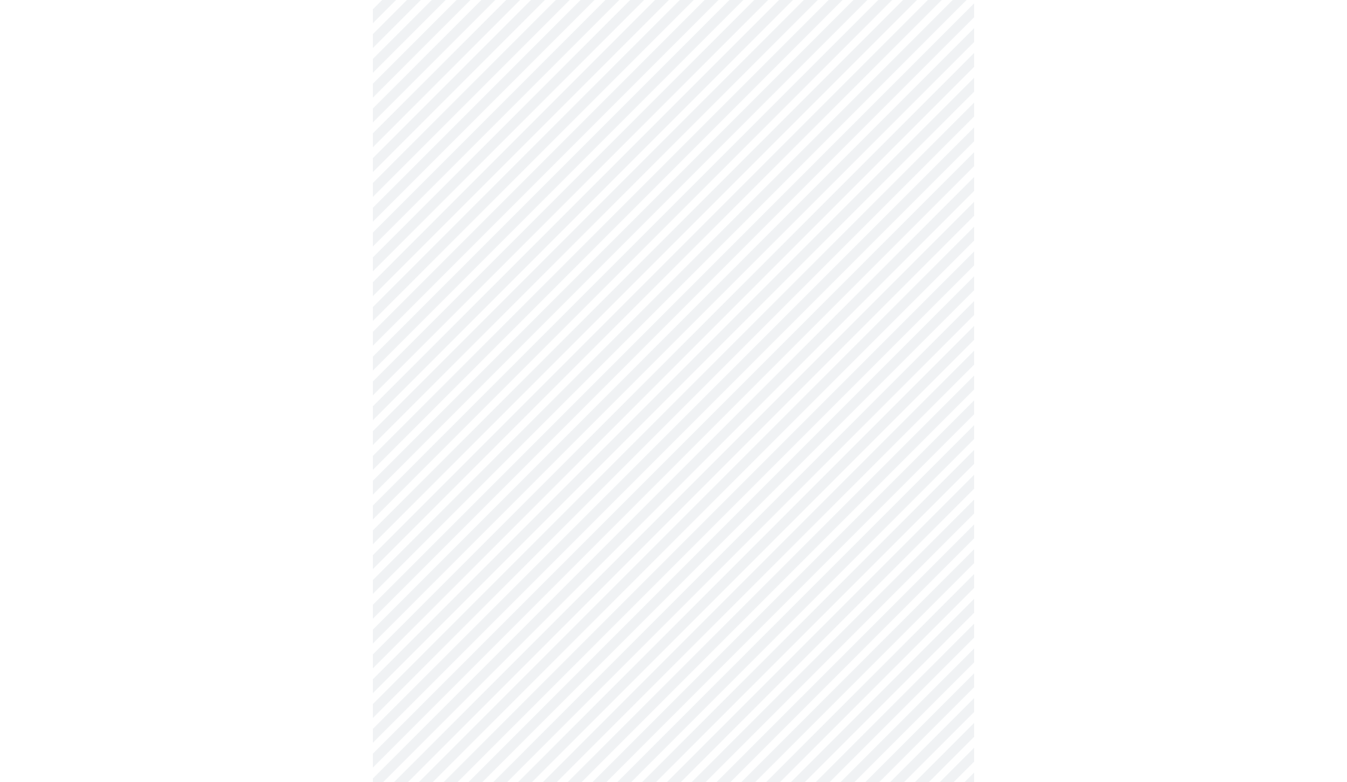
scroll to position [556, 0]
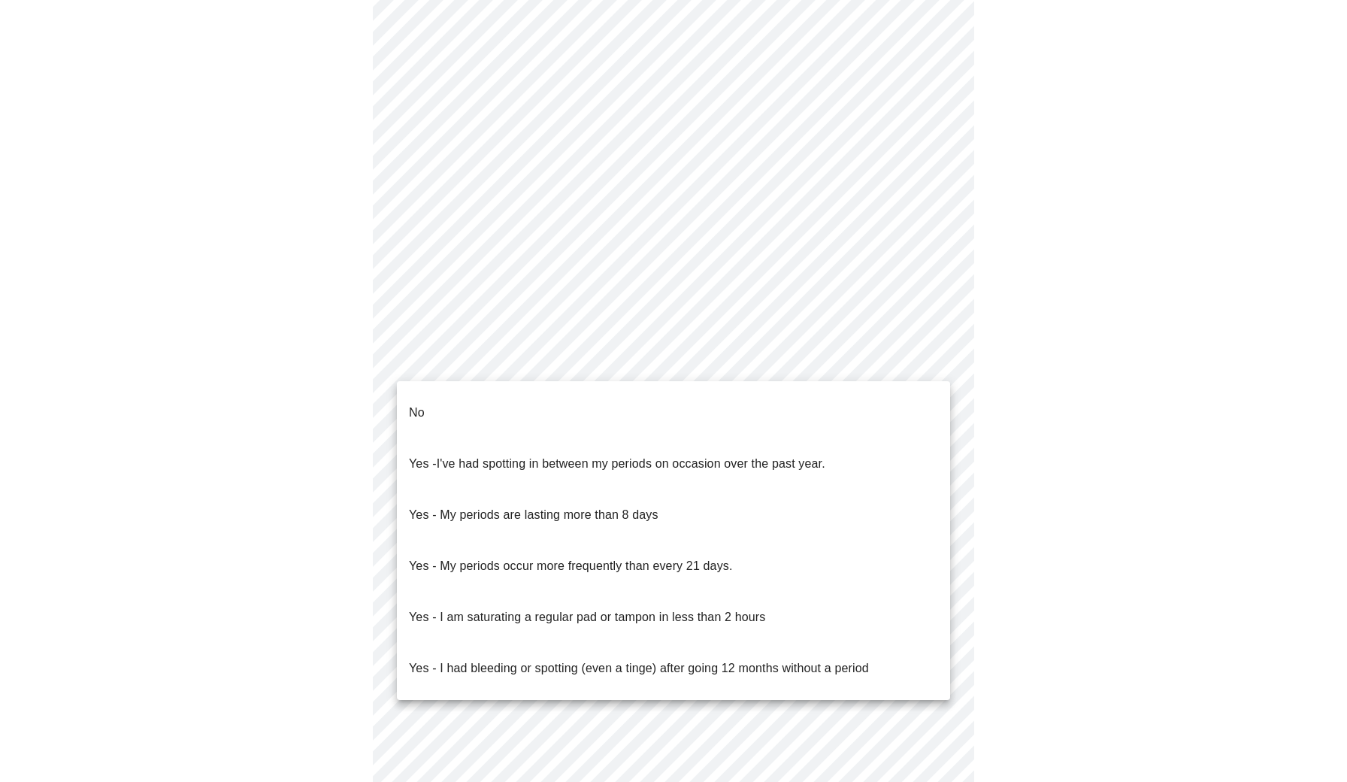
click at [546, 360] on body "MyMenopauseRx Appointments Messaging Labs 1 Uploads Medications Community Refer…" at bounding box center [673, 190] width 1335 height 1480
click at [480, 388] on li "No" at bounding box center [673, 412] width 553 height 51
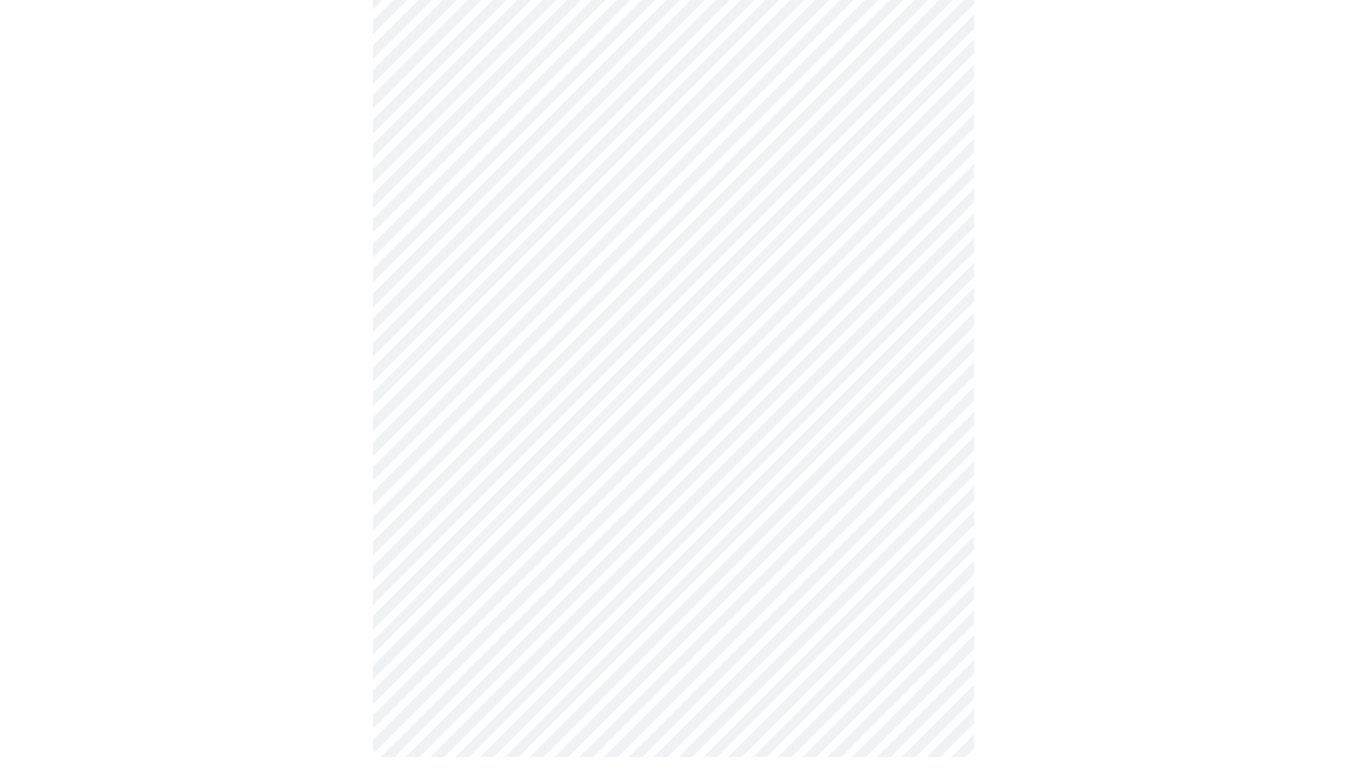
scroll to position [690, 0]
click at [475, 325] on body "MyMenopauseRx Appointments Messaging Labs 1 Uploads Medications Community Refer…" at bounding box center [673, 52] width 1335 height 1472
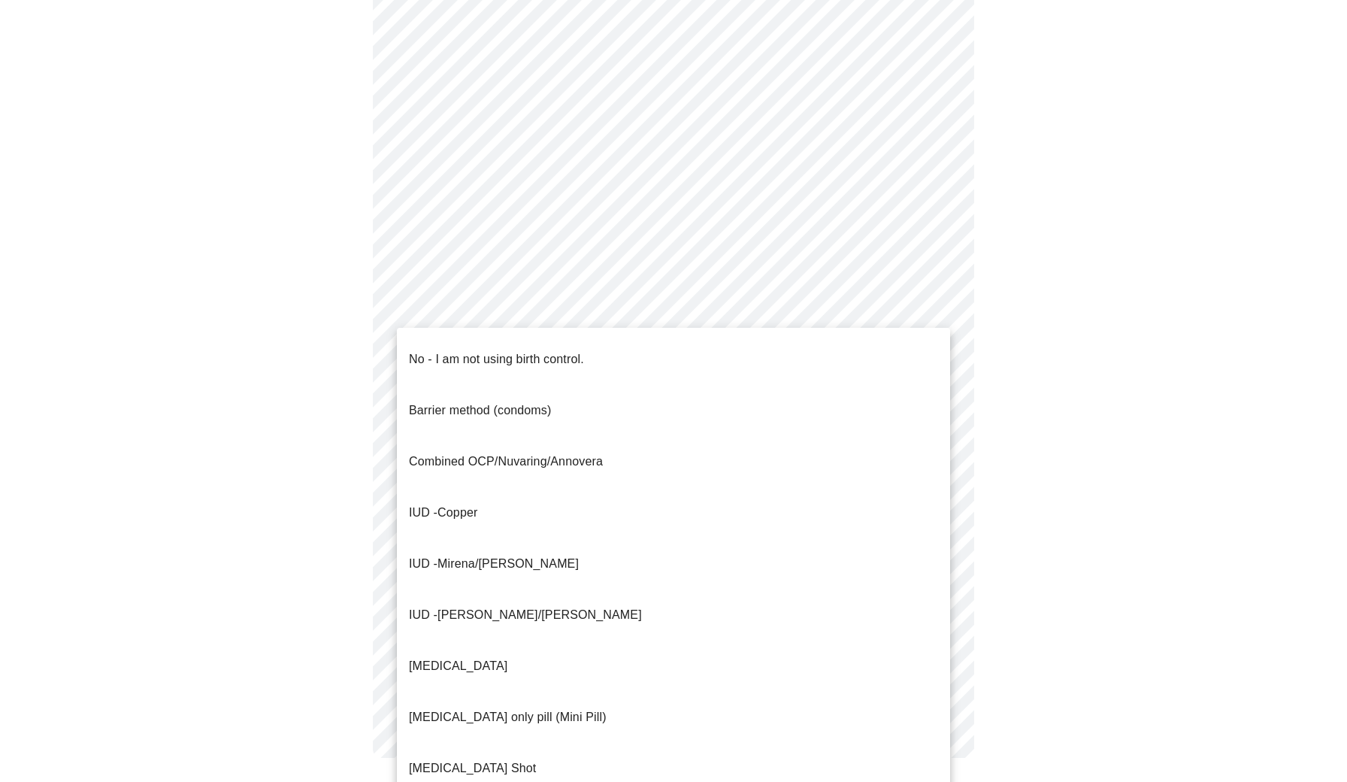
click at [442, 350] on p "No - I am not using birth control." at bounding box center [496, 359] width 175 height 18
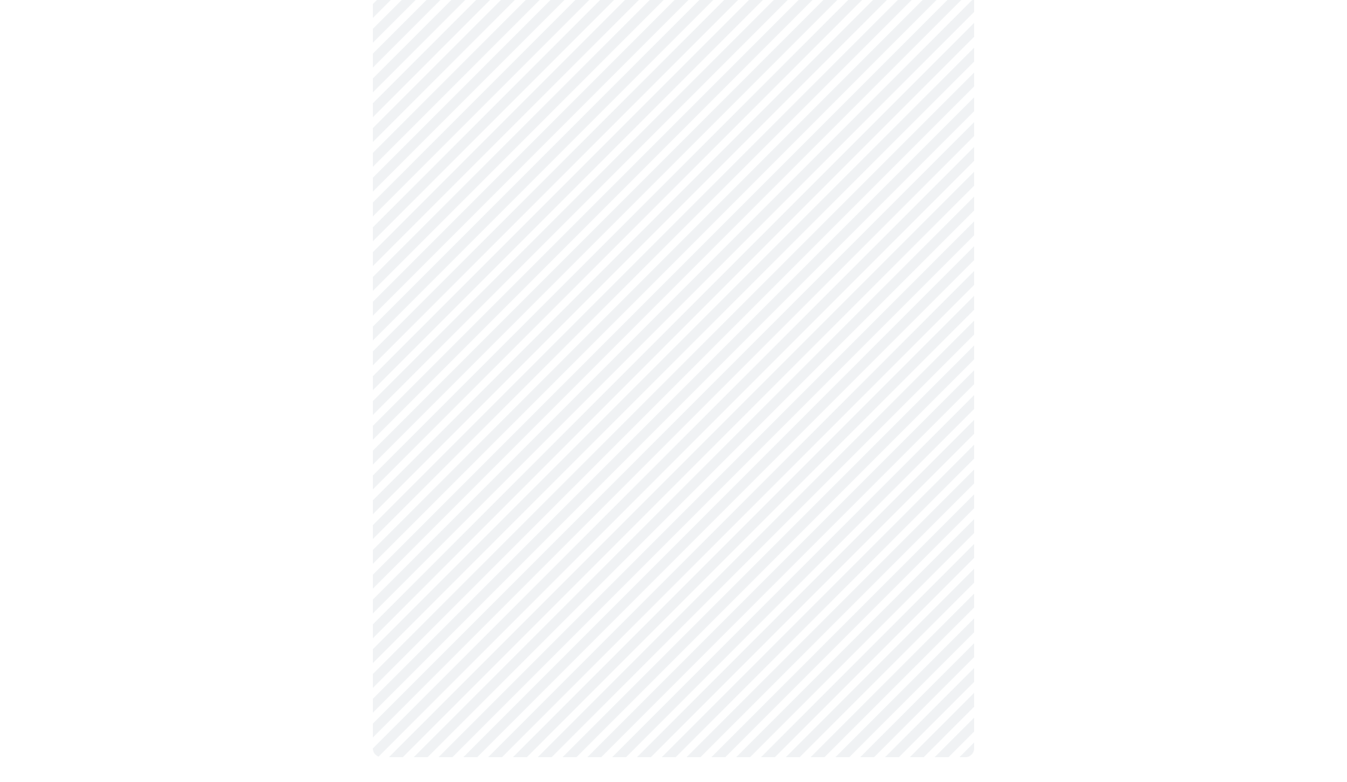
scroll to position [682, 0]
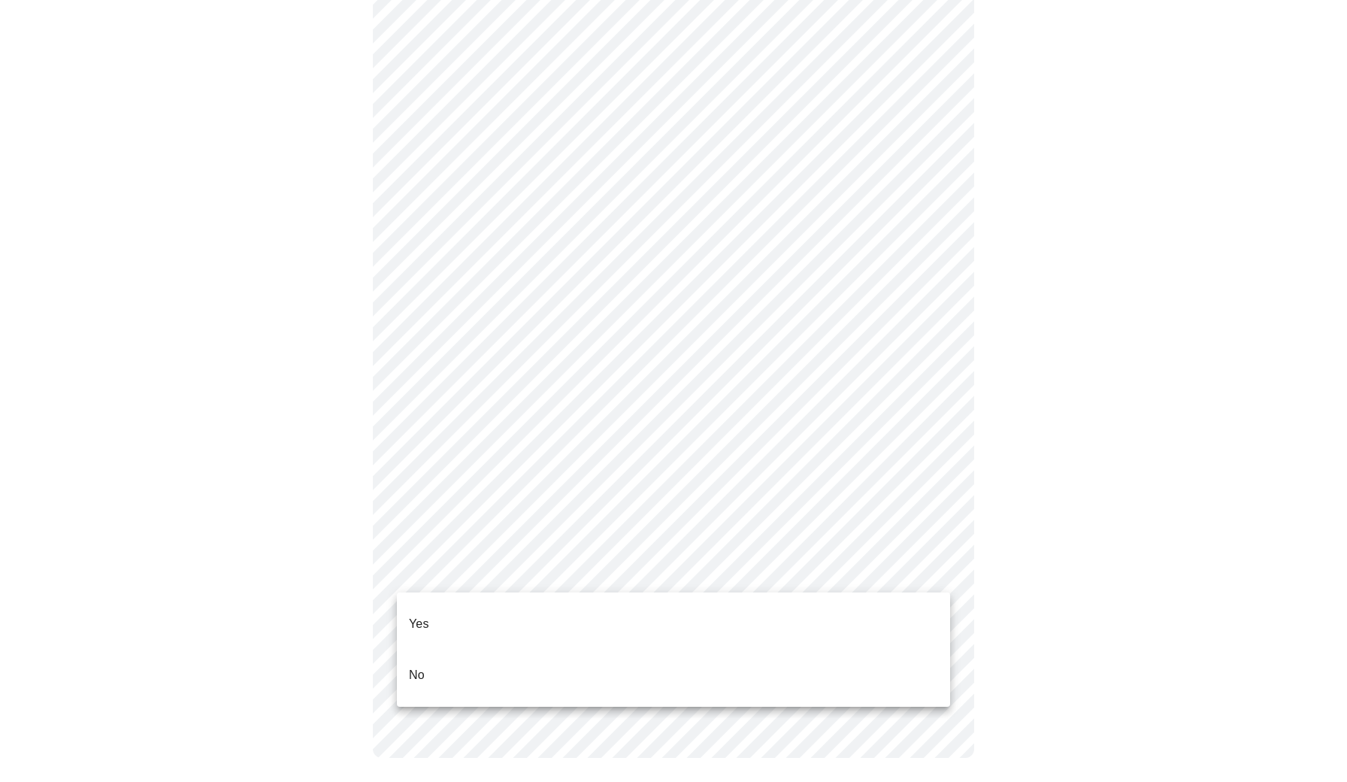
click at [466, 576] on body "MyMenopauseRx Appointments Messaging Labs 1 Uploads Medications Community Refer…" at bounding box center [673, 56] width 1335 height 1464
click at [439, 610] on li "Yes" at bounding box center [673, 623] width 553 height 51
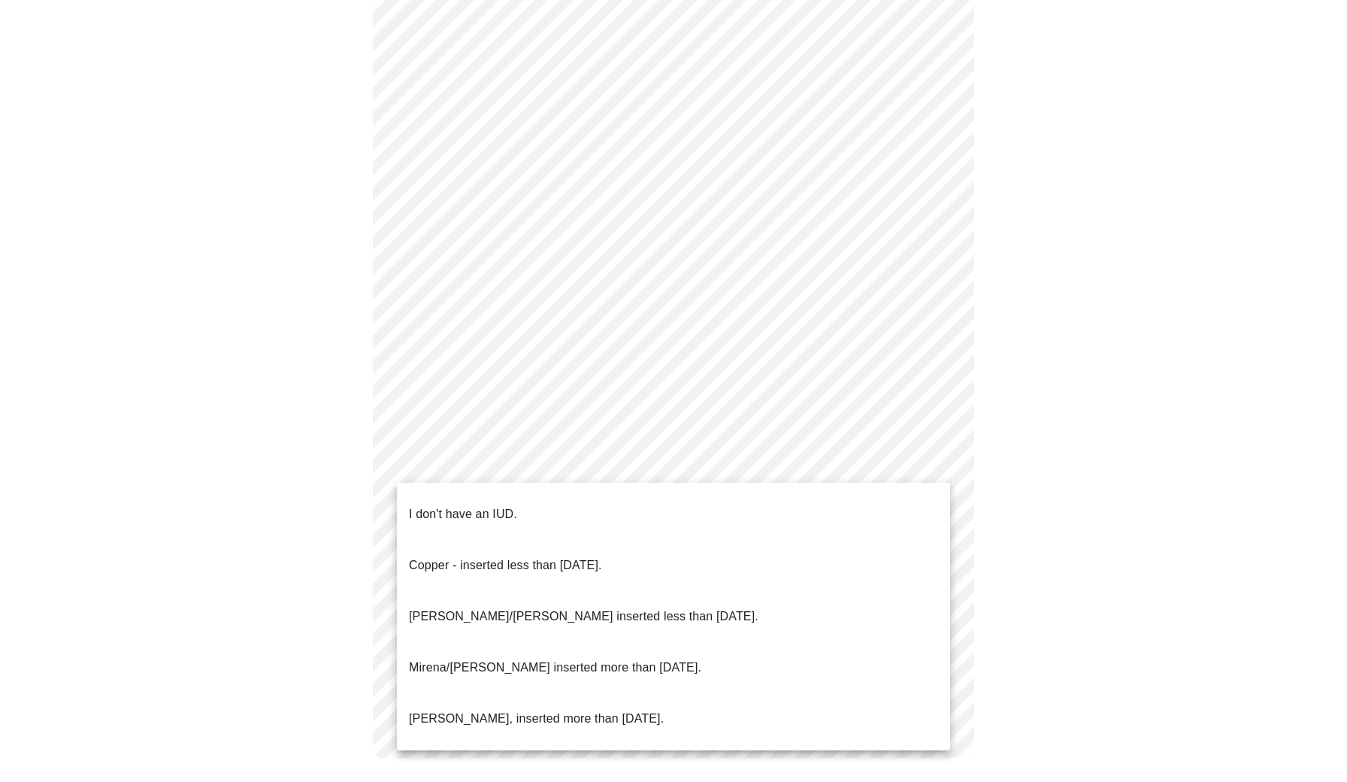
click at [726, 477] on body "MyMenopauseRx Appointments Messaging Labs 1 Uploads Medications Community Refer…" at bounding box center [673, 59] width 1335 height 1455
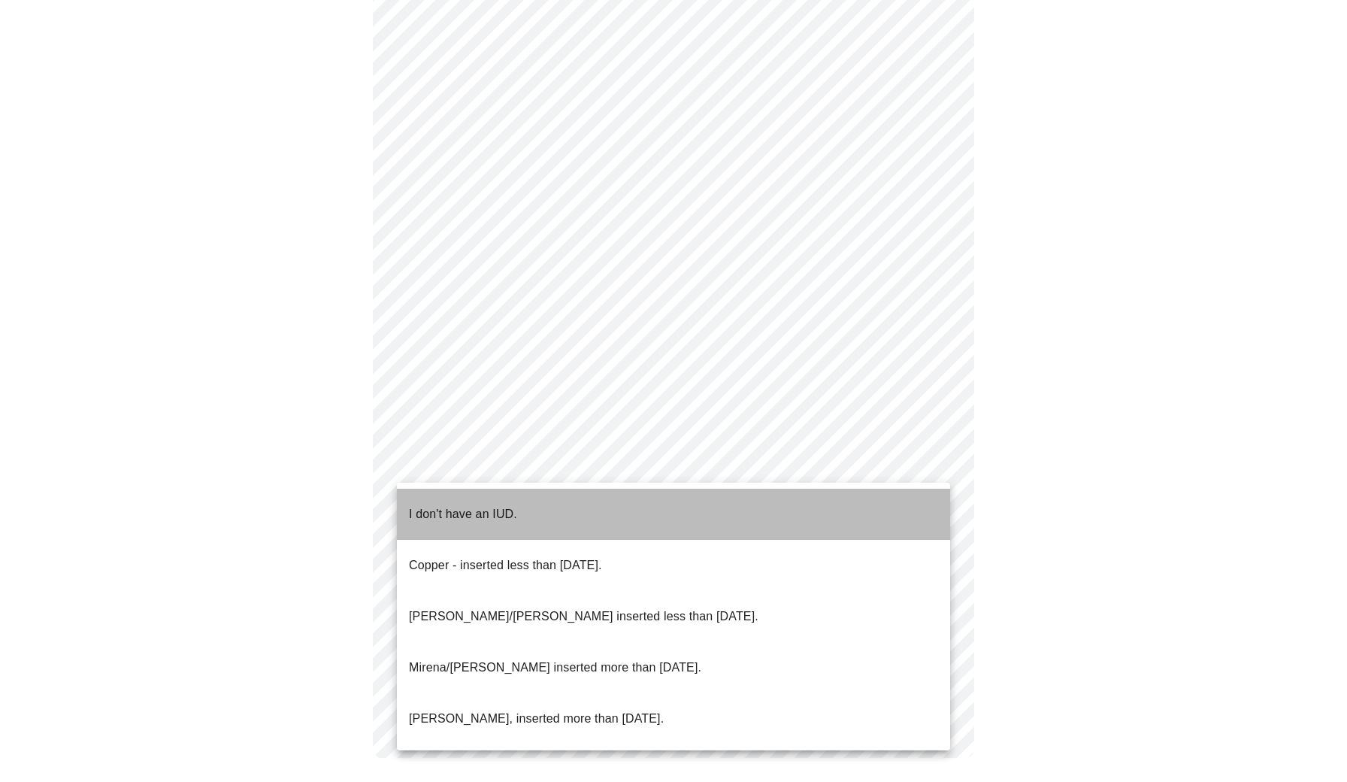
click at [478, 505] on p "I don't have an IUD." at bounding box center [463, 514] width 108 height 18
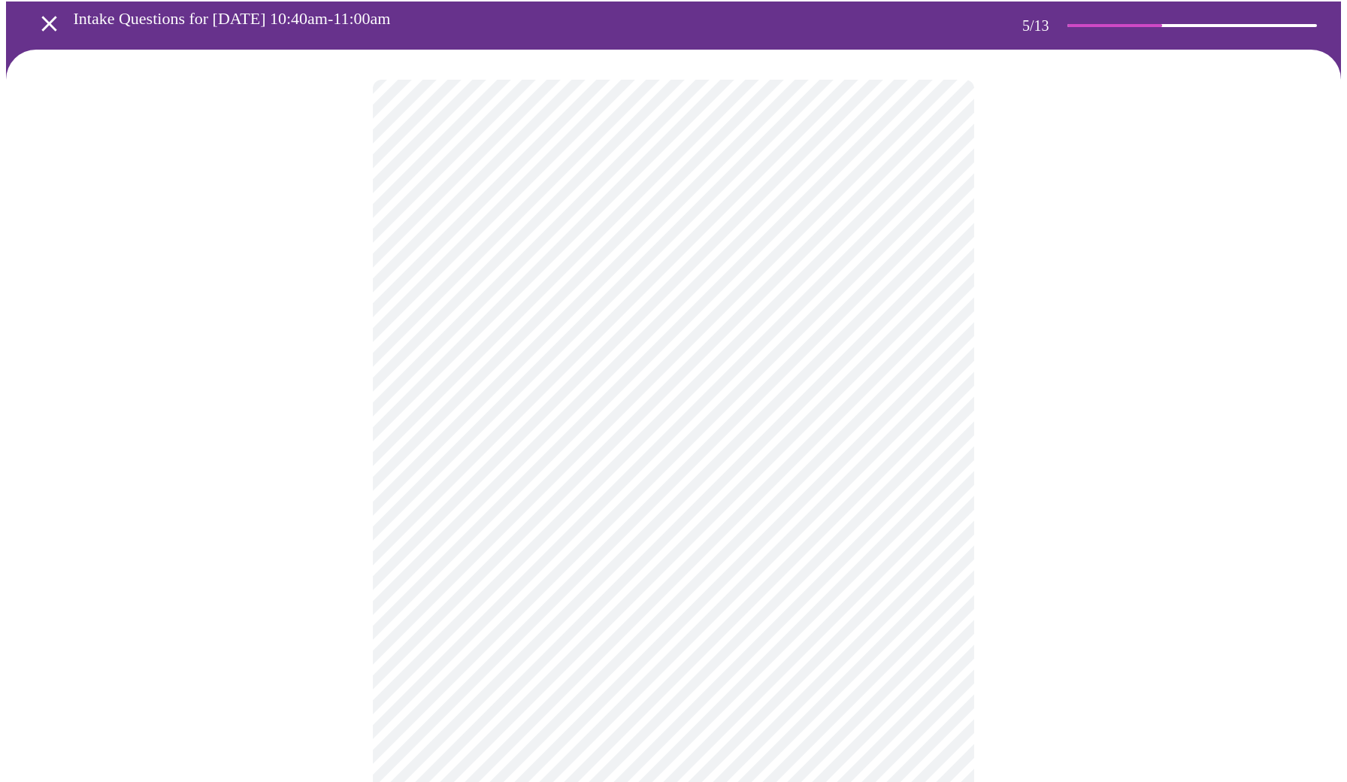
scroll to position [62, 0]
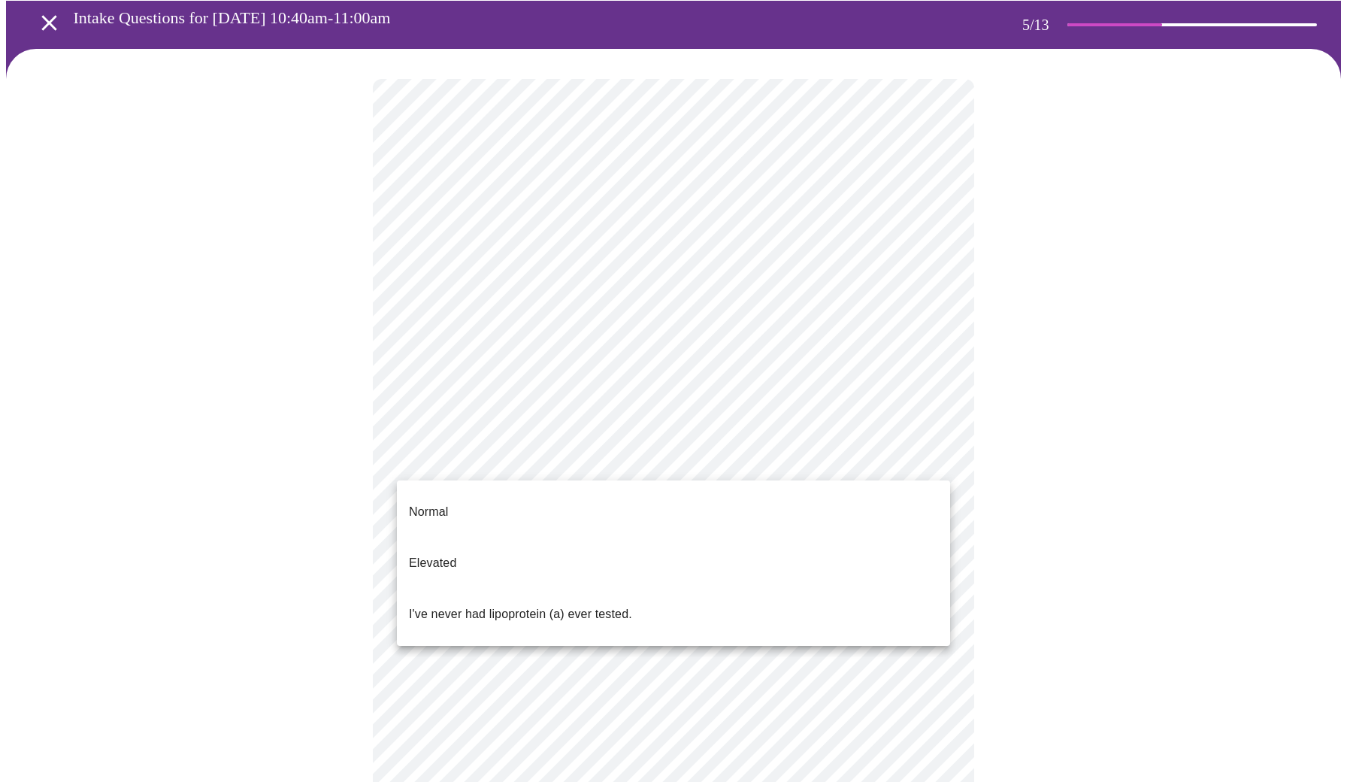
click at [516, 441] on body "MyMenopauseRx Appointments Messaging Labs 1 Uploads Medications Community Refer…" at bounding box center [673, 499] width 1335 height 1110
click at [432, 503] on p "Normal" at bounding box center [428, 512] width 39 height 18
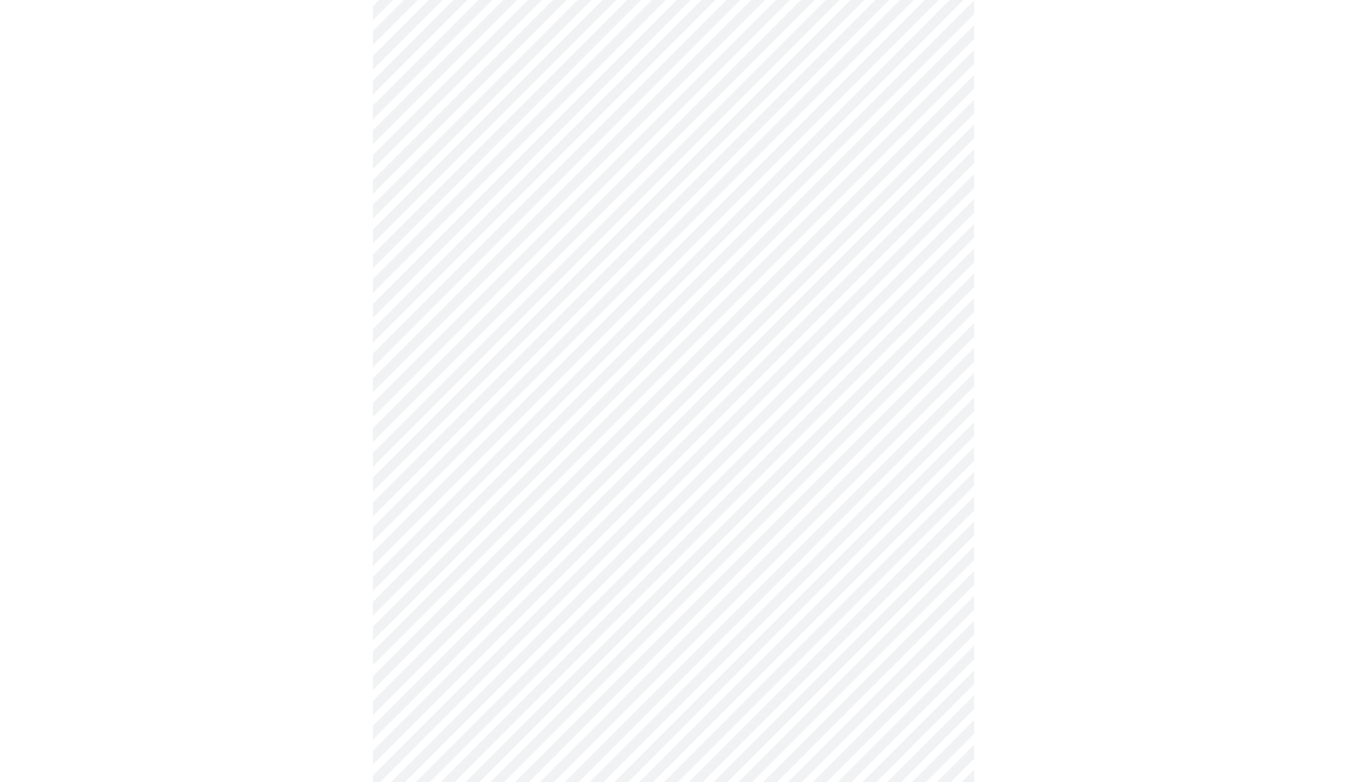
scroll to position [3881, 0]
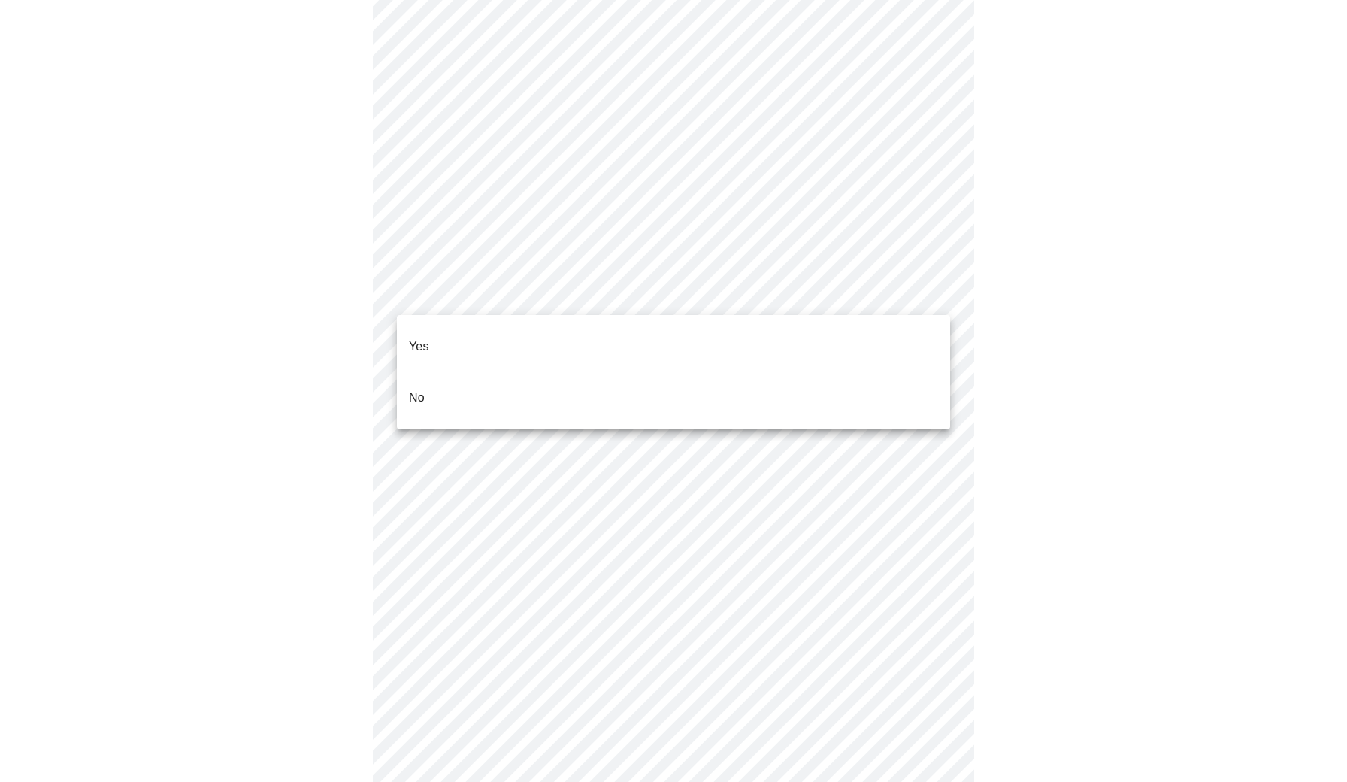
click at [478, 380] on li "No" at bounding box center [673, 397] width 553 height 51
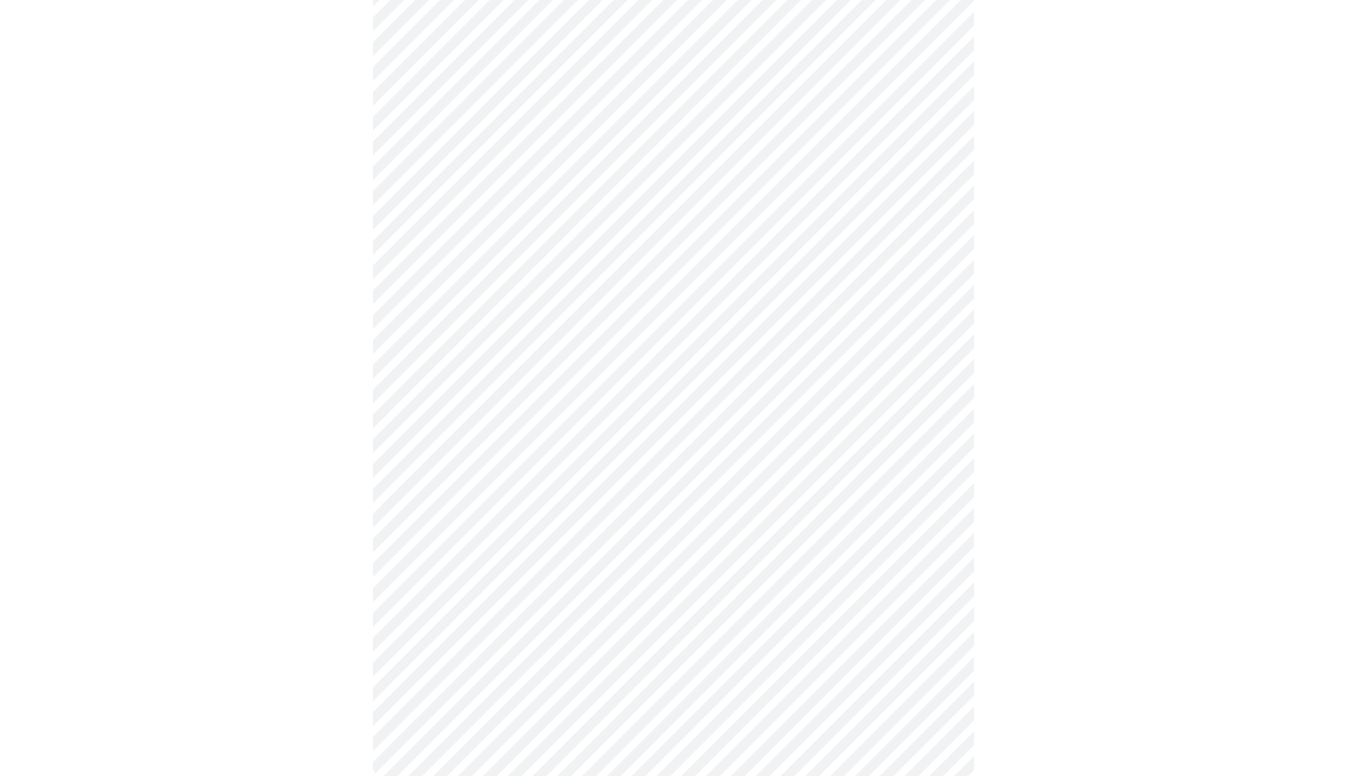
scroll to position [0, 0]
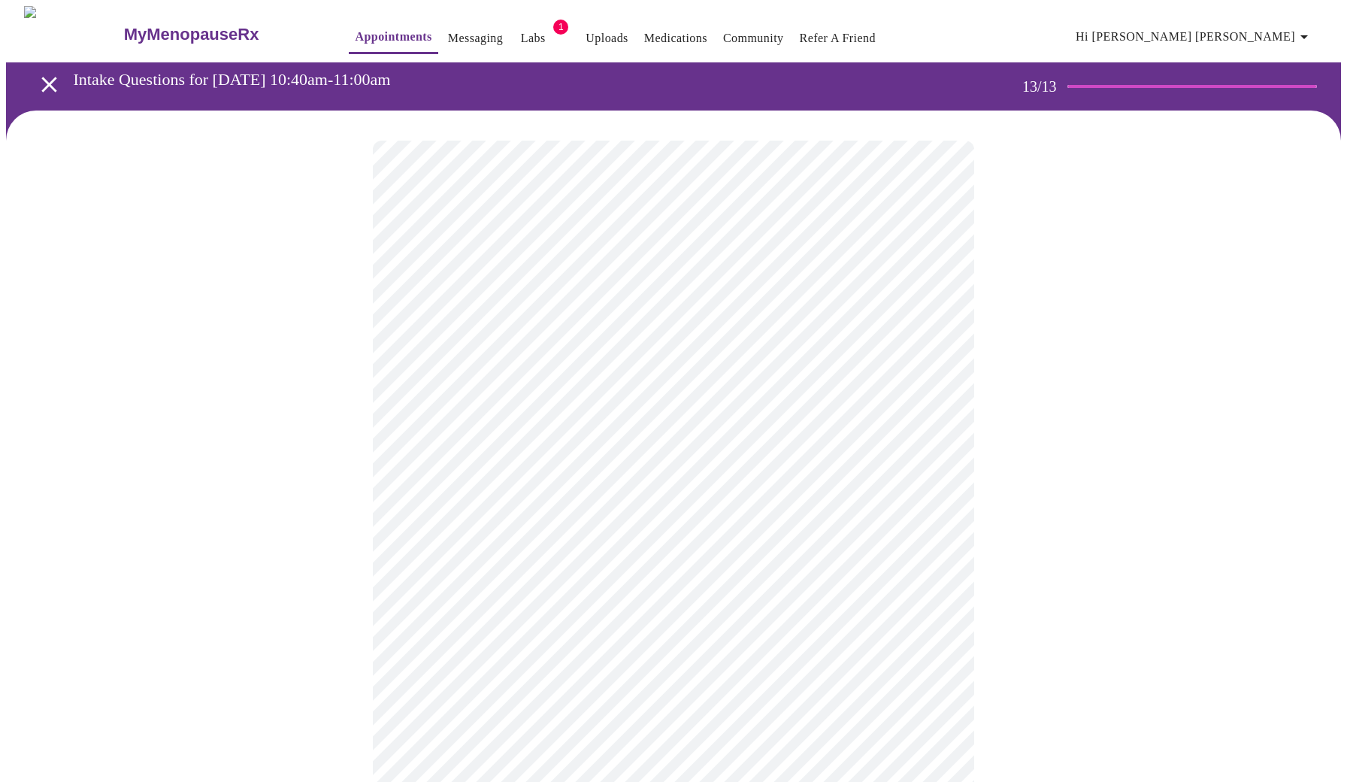
click at [355, 26] on link "Appointments" at bounding box center [393, 36] width 77 height 21
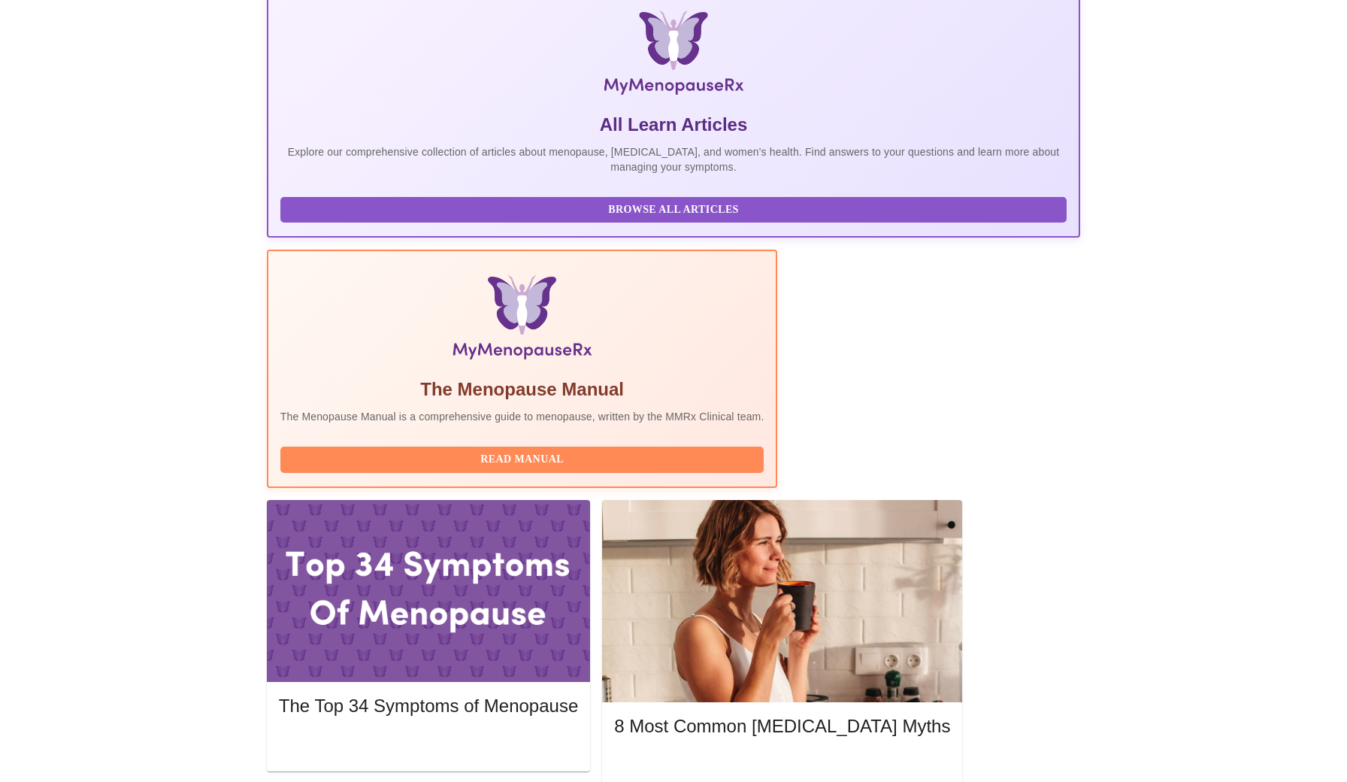
scroll to position [232, 0]
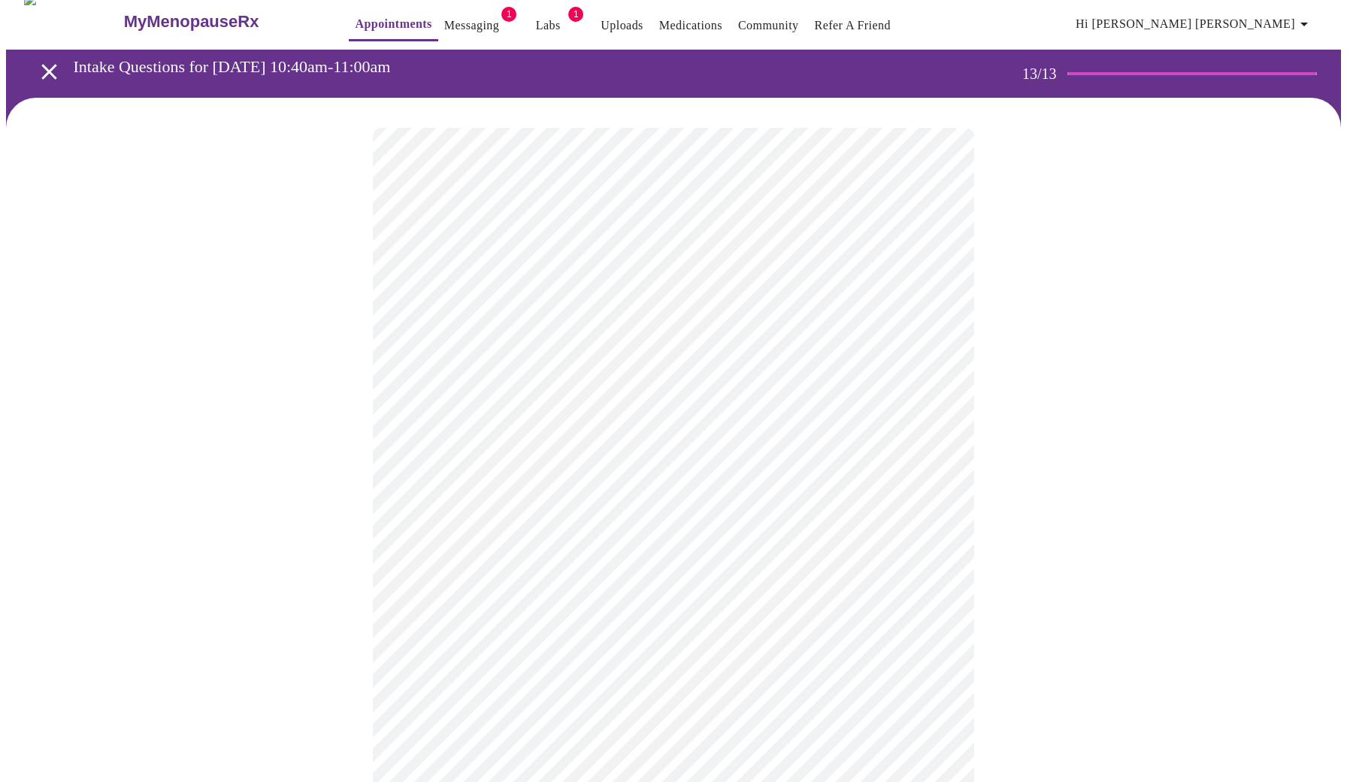
scroll to position [-1, 0]
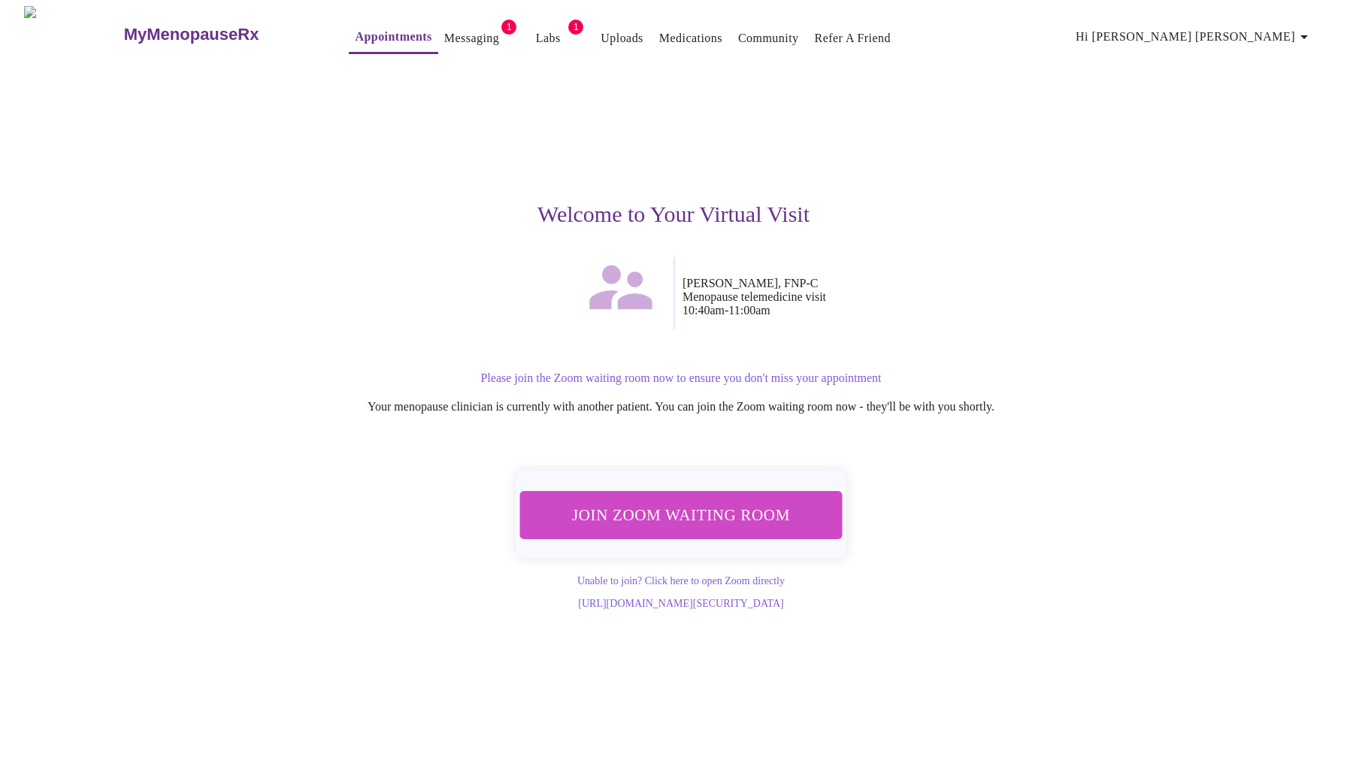
click at [703, 506] on span "Join Zoom Waiting Room" at bounding box center [681, 515] width 283 height 28
